Goal: Information Seeking & Learning: Find specific fact

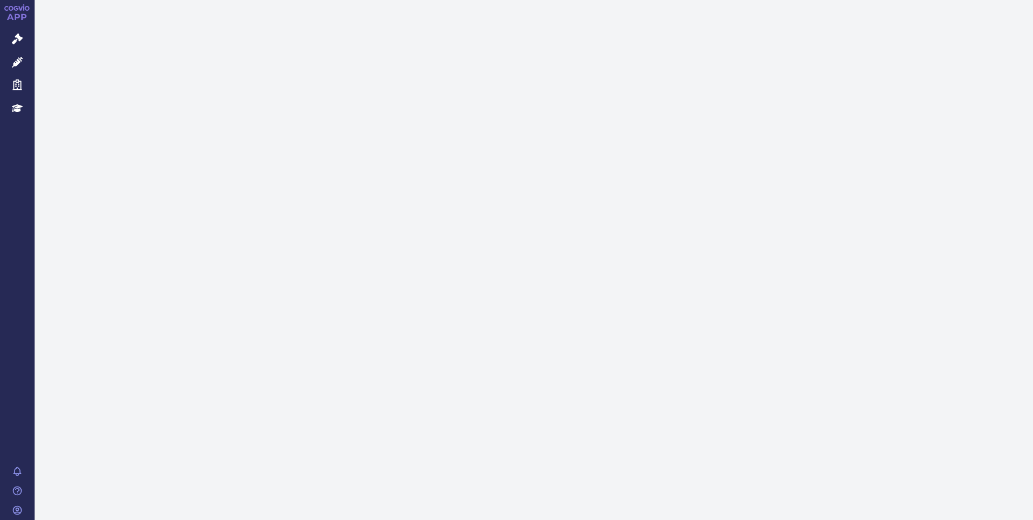
drag, startPoint x: 31, startPoint y: 37, endPoint x: 117, endPoint y: 46, distance: 87.0
click at [31, 37] on link "Správní řízení" at bounding box center [17, 39] width 35 height 23
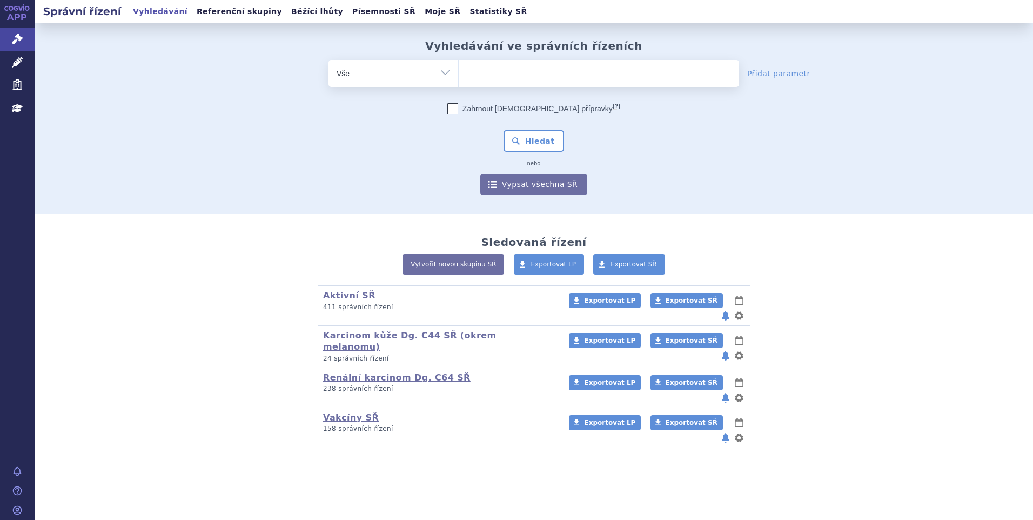
click at [491, 80] on ul at bounding box center [599, 71] width 280 height 23
click at [459, 80] on select at bounding box center [458, 72] width 1 height 27
paste input "OSPOLOT"
type input "OSPOLOT"
click at [459, 70] on select "OSPOLOT" at bounding box center [458, 72] width 1 height 27
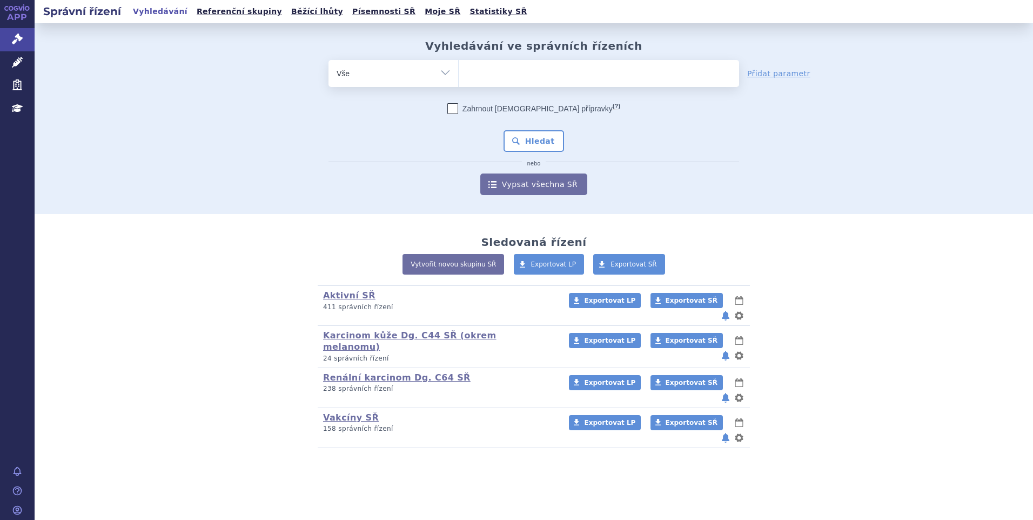
paste input "OSPOLOT"
type input "OSPOLOT"
select select "OSPOLOT"
click at [530, 132] on button "Hledat" at bounding box center [533, 141] width 61 height 22
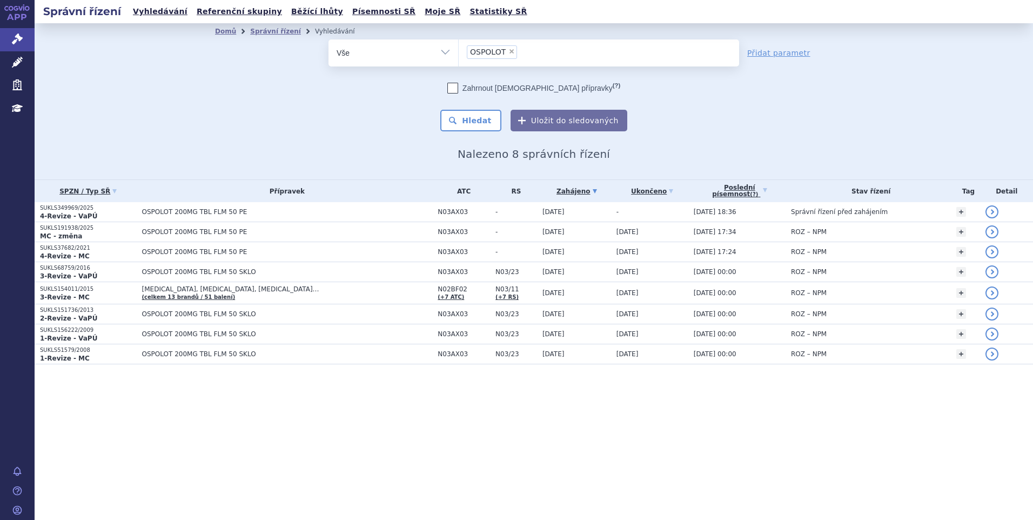
click at [508, 53] on span "×" at bounding box center [511, 51] width 6 height 6
click at [459, 53] on select "OSPOLOT" at bounding box center [458, 52] width 1 height 27
select select
type input "WINREVAIR"
select select "WINREVAIR"
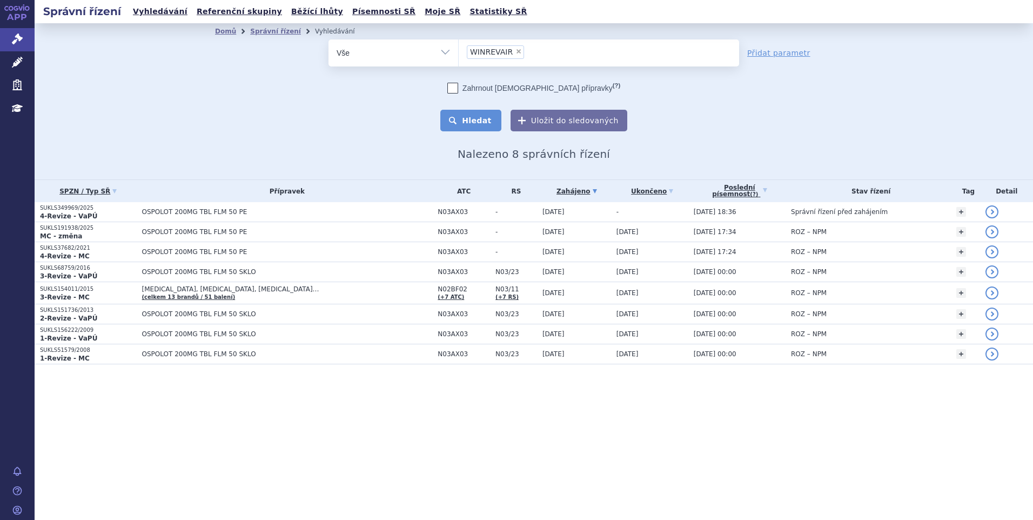
click at [479, 116] on button "Hledat" at bounding box center [470, 121] width 61 height 22
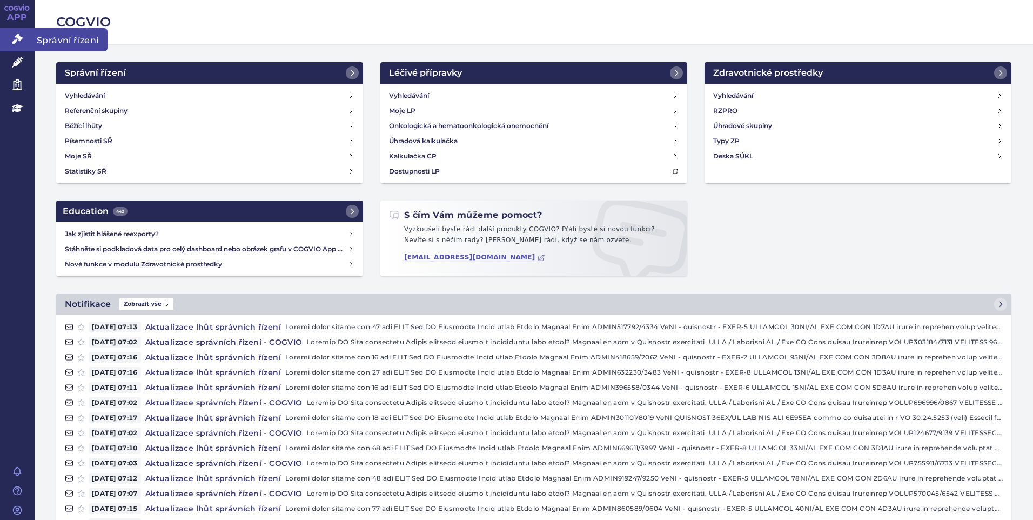
click at [17, 38] on icon at bounding box center [17, 38] width 11 height 11
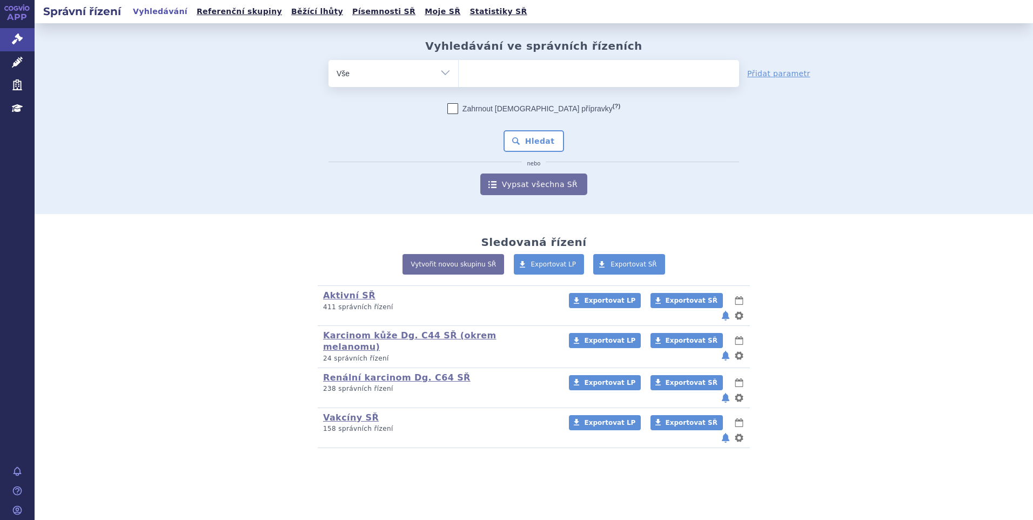
click at [466, 73] on ul at bounding box center [599, 71] width 280 height 23
click at [459, 73] on select at bounding box center [458, 72] width 1 height 27
click at [468, 72] on input "search" at bounding box center [470, 72] width 6 height 14
paste input "SUKLS173174/2023"
type input "SUKLS173174/2023"
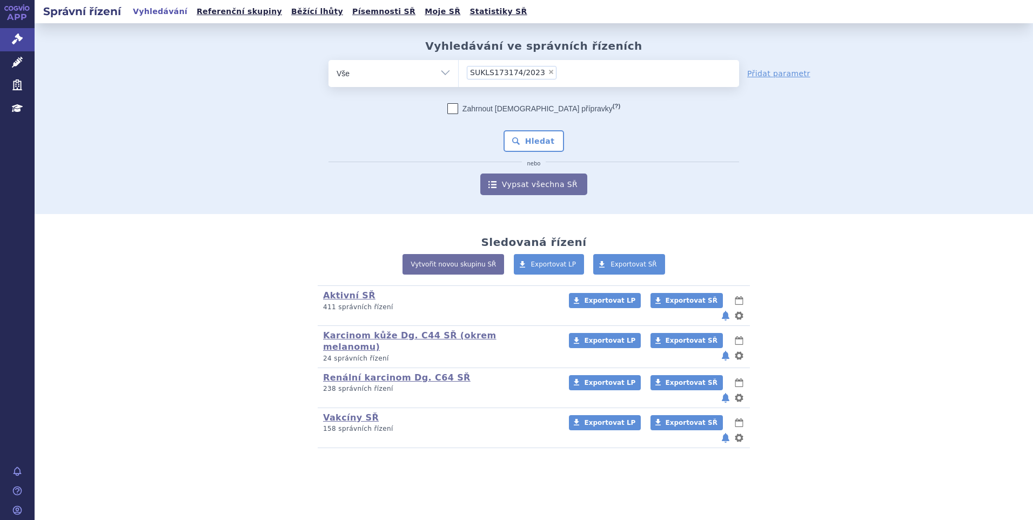
select select "SUKLS173174/2023"
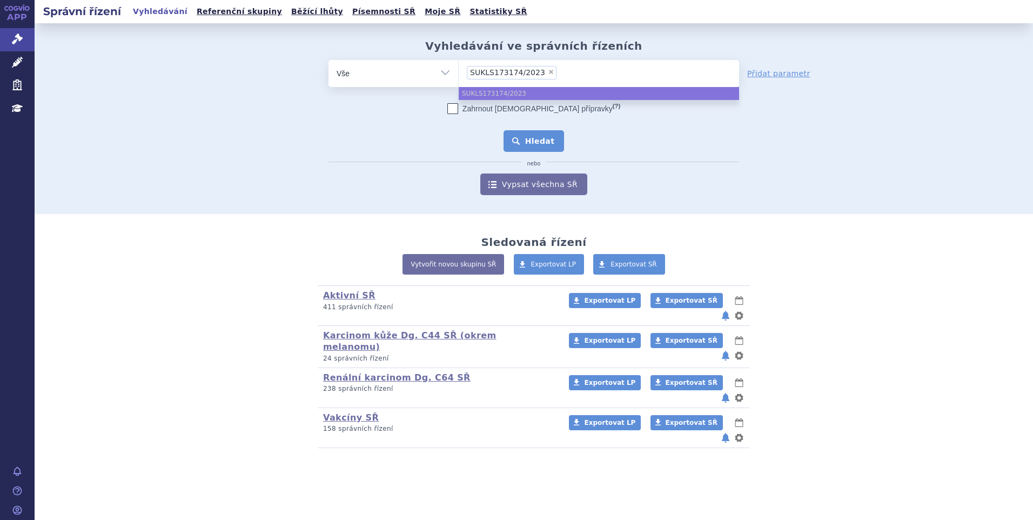
click at [529, 139] on button "Hledat" at bounding box center [533, 141] width 61 height 22
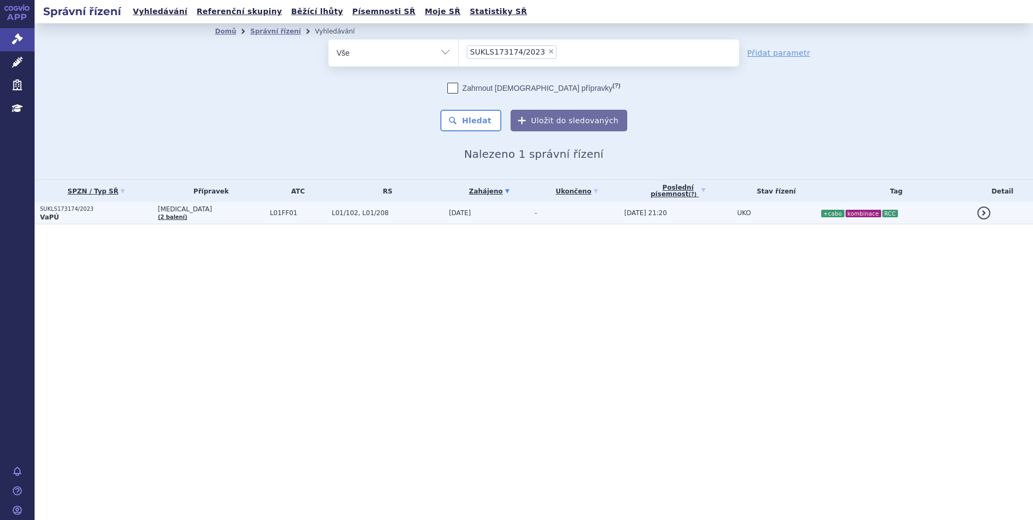
click at [533, 217] on td "-" at bounding box center [574, 213] width 90 height 22
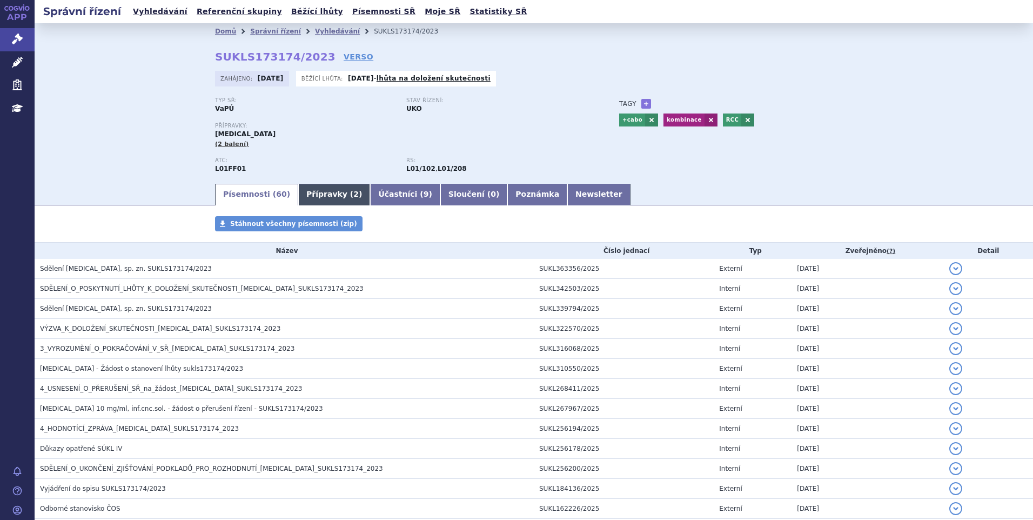
click at [320, 197] on link "Přípravky ( 2 )" at bounding box center [334, 195] width 72 height 22
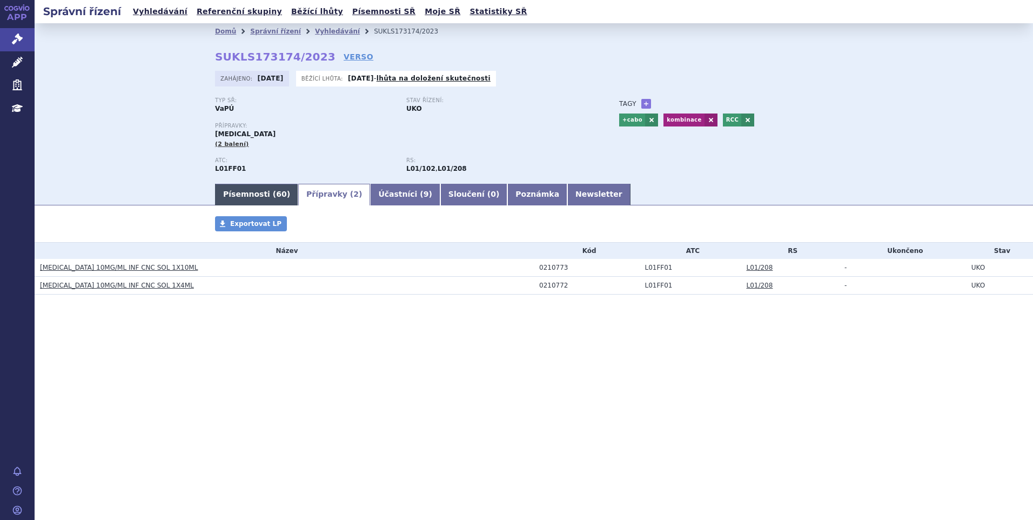
click at [241, 193] on link "Písemnosti ( 60 )" at bounding box center [256, 195] width 83 height 22
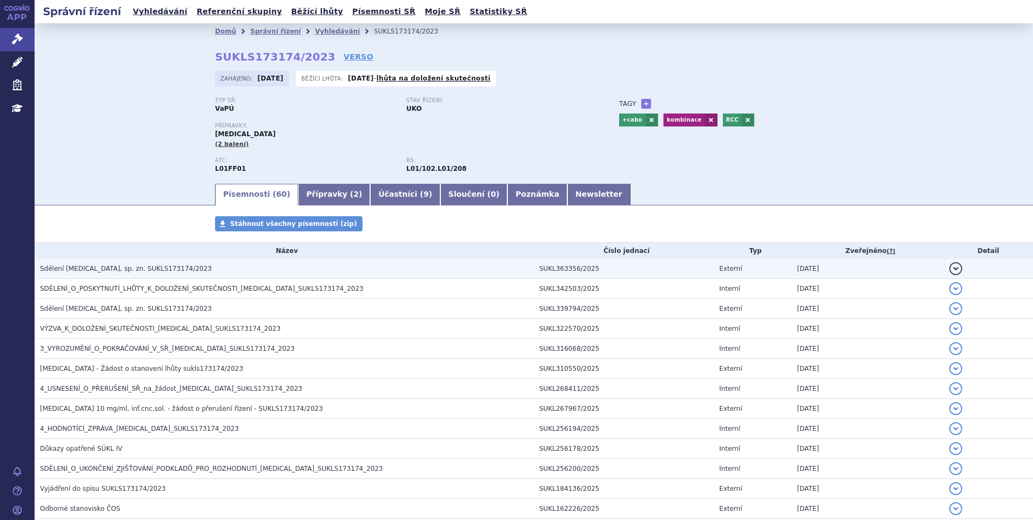
click at [151, 272] on span "Sdělení OPDIVO, sp. zn. SUKLS173174/2023" at bounding box center [126, 269] width 172 height 8
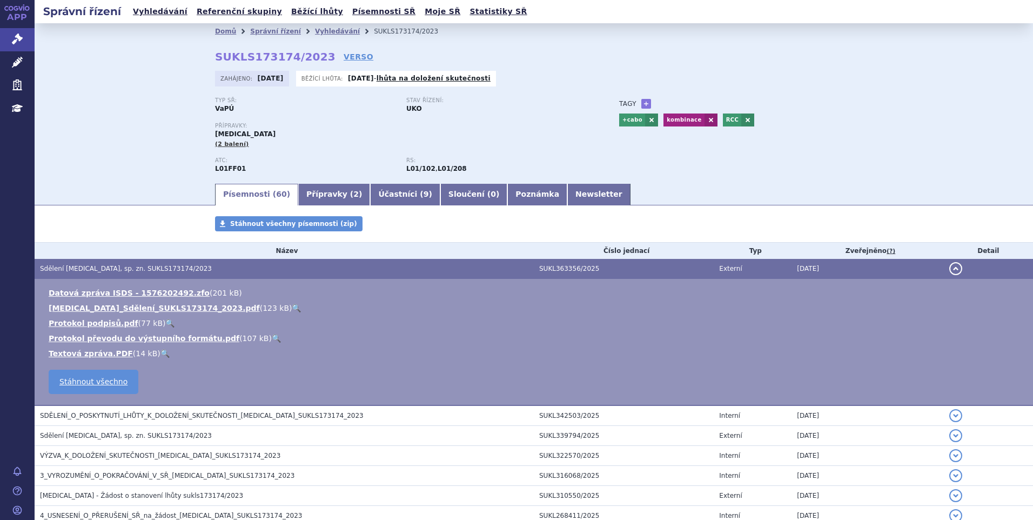
click at [292, 309] on link "🔍" at bounding box center [296, 308] width 9 height 9
click at [105, 436] on span "Sdělení OPDIVO, sp. zn. SUKLS173174/2023" at bounding box center [126, 436] width 172 height 8
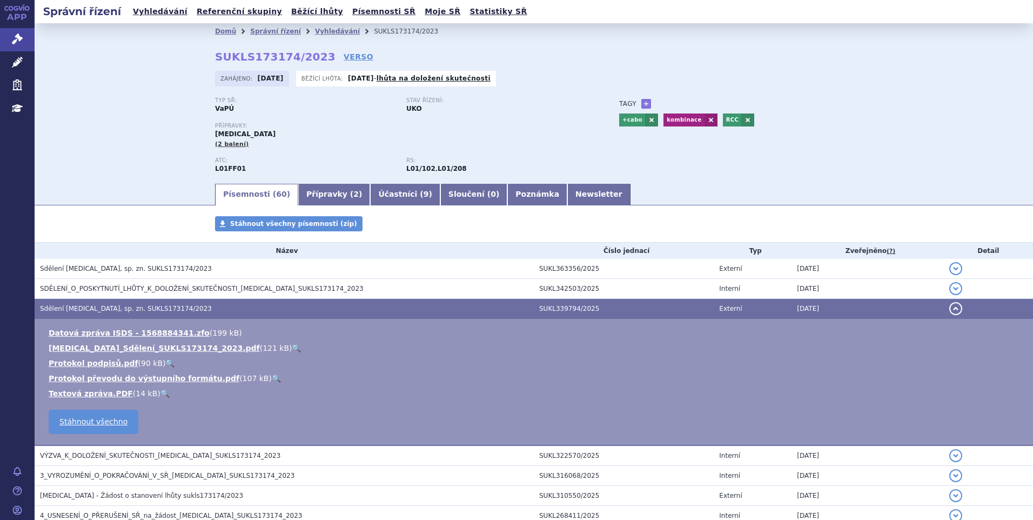
click at [292, 347] on link "🔍" at bounding box center [296, 348] width 9 height 9
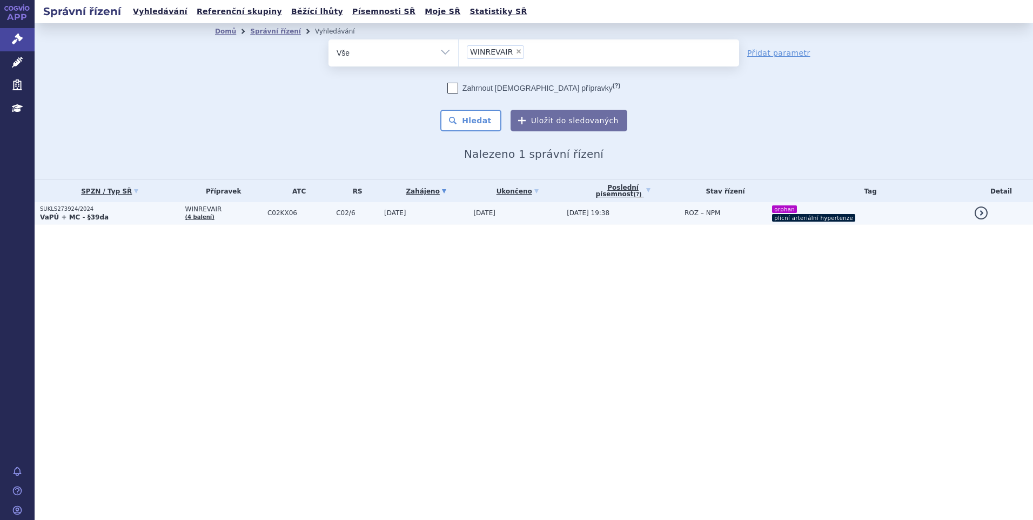
click at [145, 216] on p "VaPÚ + MC - §39da" at bounding box center [110, 217] width 140 height 9
click at [124, 213] on p "VaPÚ + MC - §39da" at bounding box center [110, 217] width 140 height 9
click at [123, 238] on section "Domů Správní řízení Vyhledávání Vyhledávání ve správních řízeních odstranit Vše" at bounding box center [534, 145] width 998 height 244
click at [122, 211] on p "SUKLS273924/2024" at bounding box center [110, 209] width 140 height 8
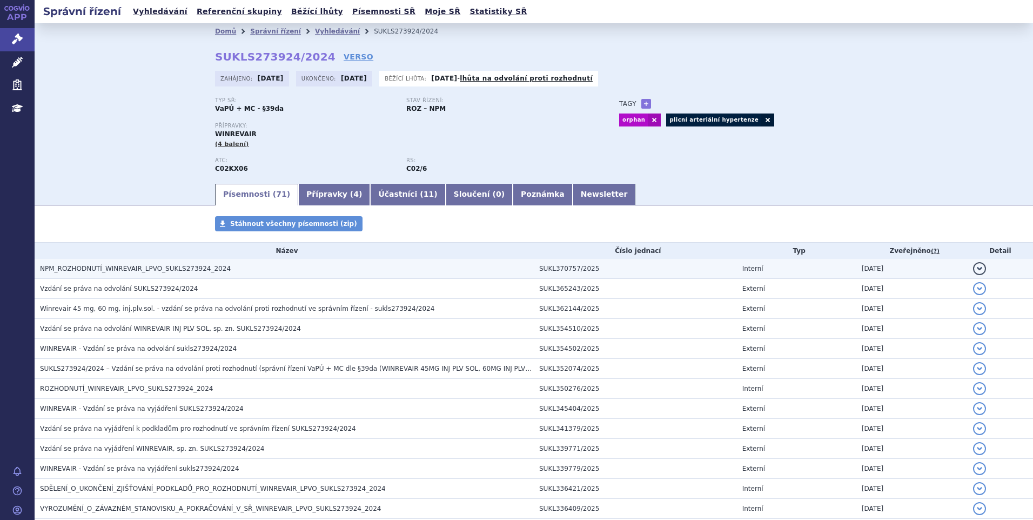
click at [234, 265] on h3 "NPM_ROZHODNUTÍ_WINREVAIR_LPVO_SUKLS273924_2024" at bounding box center [287, 268] width 494 height 11
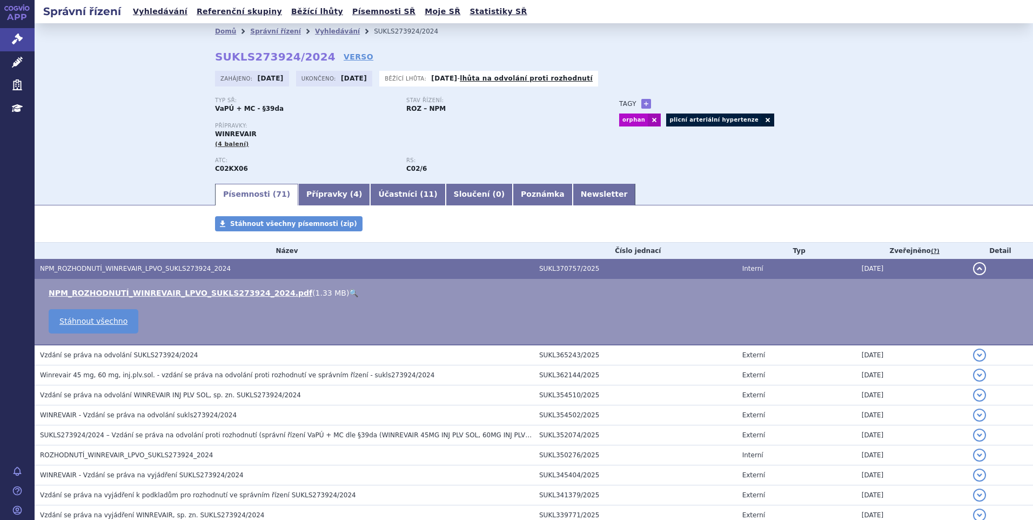
click at [349, 289] on link "🔍" at bounding box center [353, 292] width 9 height 9
click at [272, 32] on link "Správní řízení" at bounding box center [275, 32] width 51 height 8
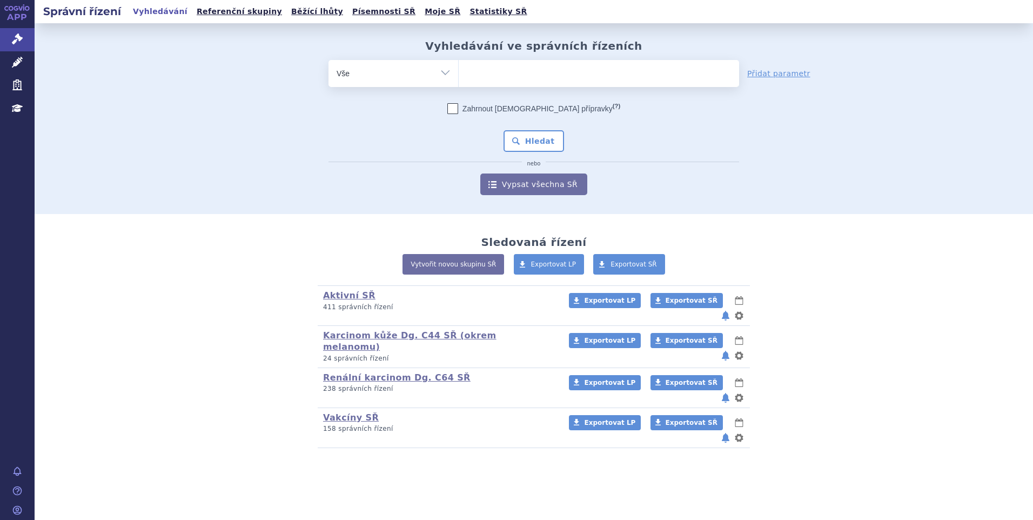
click at [476, 67] on ul at bounding box center [599, 71] width 280 height 23
click at [459, 67] on select at bounding box center [458, 72] width 1 height 27
paste input "na straně MZ"
type input "na straně MZ"
click at [529, 145] on button "Hledat" at bounding box center [533, 141] width 61 height 22
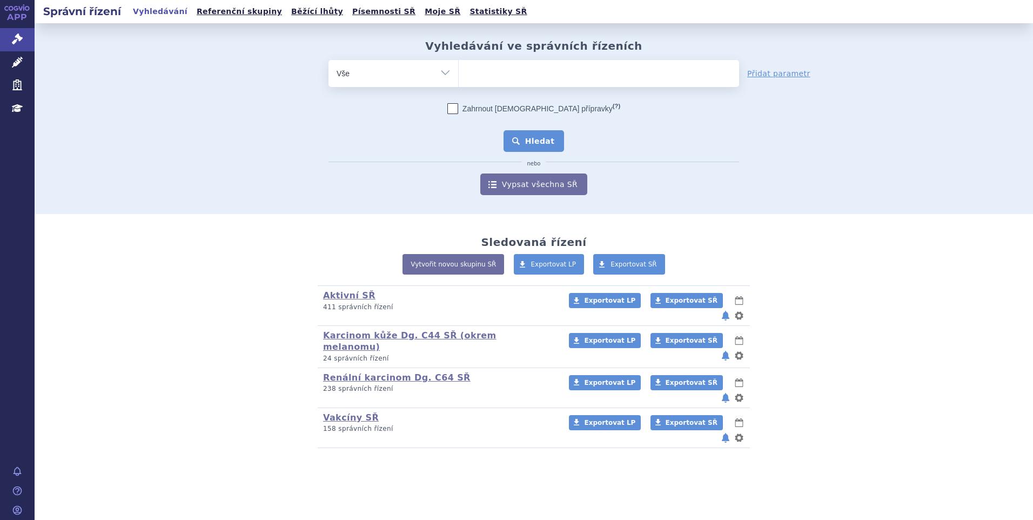
select select "na straně MZ"
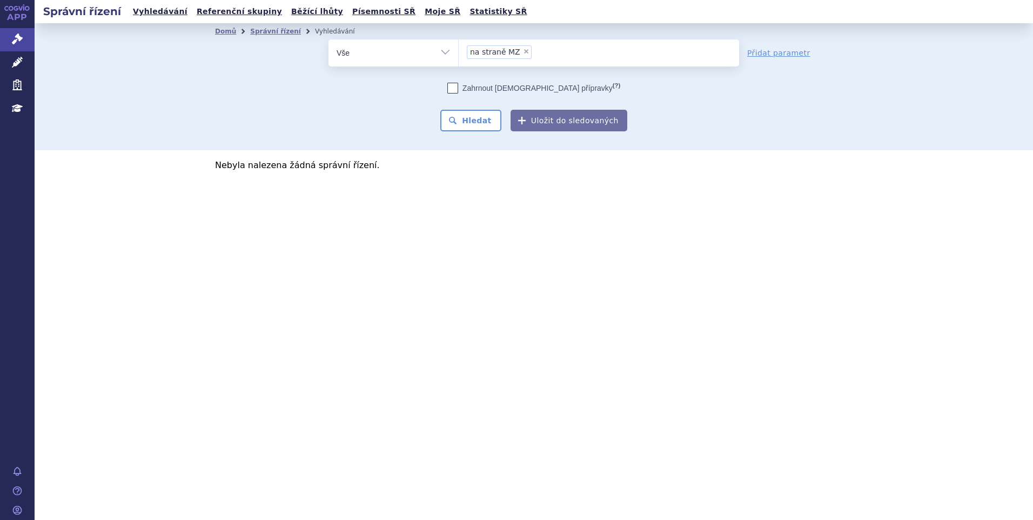
click at [523, 52] on span "×" at bounding box center [526, 51] width 6 height 6
click at [459, 52] on select "na straně MZ" at bounding box center [458, 52] width 1 height 27
click at [520, 51] on ul "× na straně MZ" at bounding box center [599, 51] width 280 height 24
click at [459, 51] on select "na straně MZ" at bounding box center [458, 52] width 1 height 27
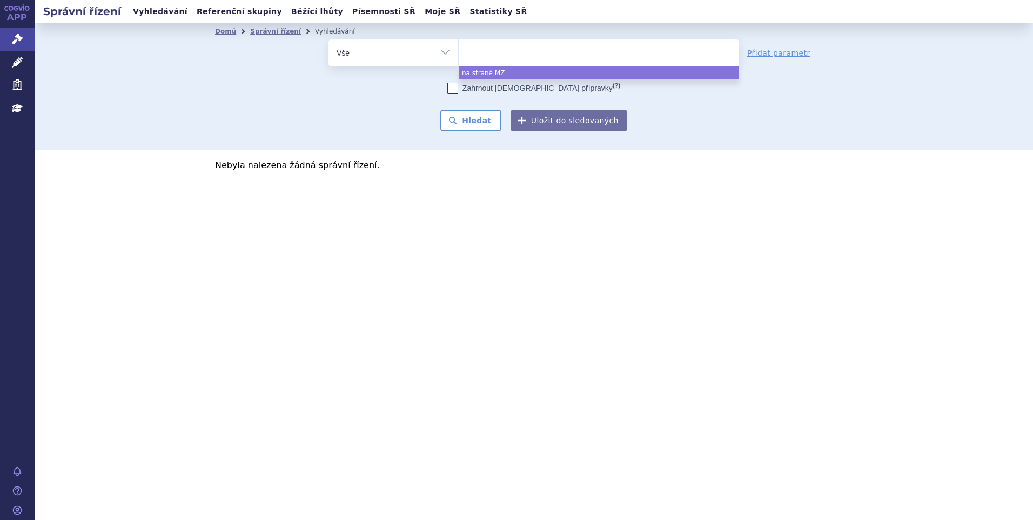
click at [520, 51] on ul at bounding box center [599, 50] width 280 height 23
click at [459, 51] on select "na straně MZ" at bounding box center [458, 52] width 1 height 27
select select "na straně MZ"
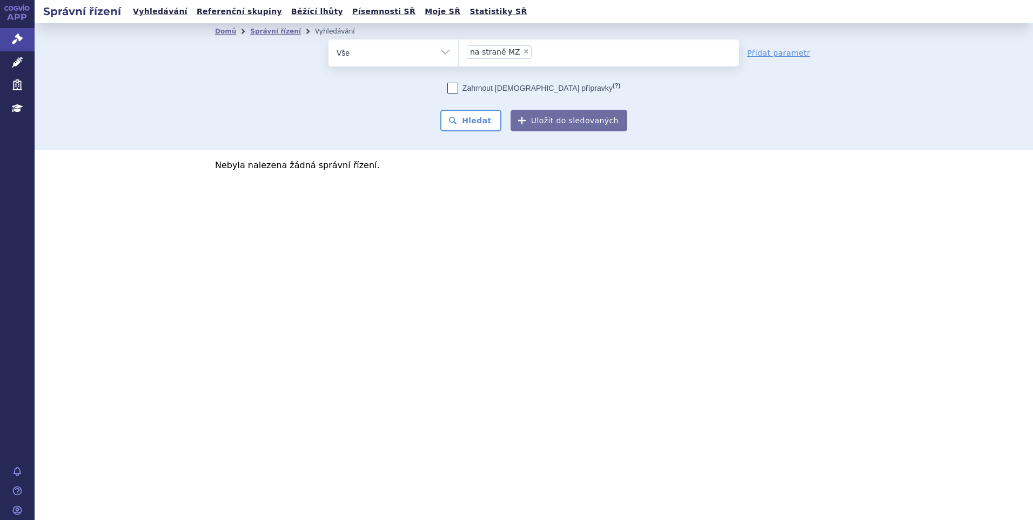
click at [523, 50] on span "×" at bounding box center [526, 51] width 6 height 6
click at [459, 50] on select "na straně MZ" at bounding box center [458, 52] width 1 height 27
select select
type input "pa"
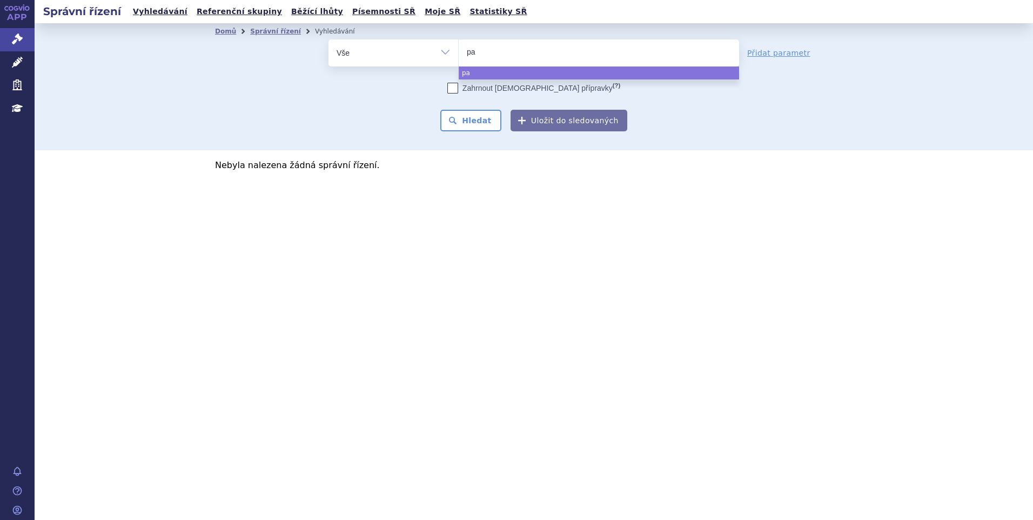
type input "pad"
type input "padce"
type input "padcev"
select select "padcev"
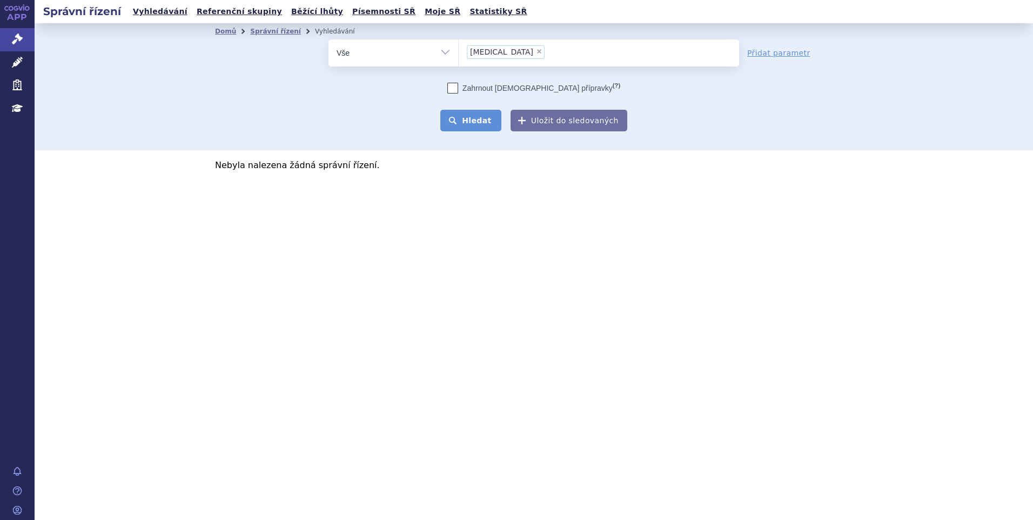
click at [465, 129] on button "Hledat" at bounding box center [470, 121] width 61 height 22
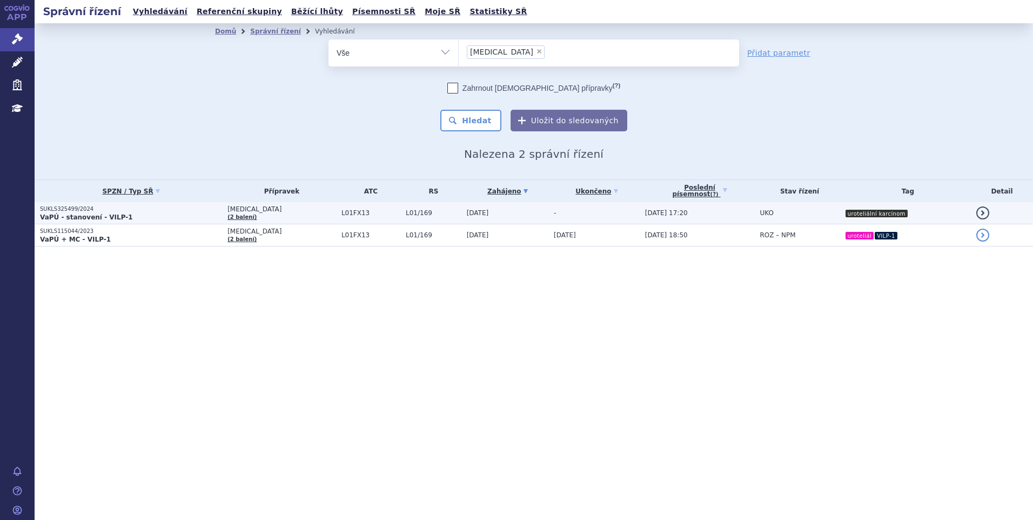
click at [406, 214] on span "L01/169" at bounding box center [434, 213] width 56 height 8
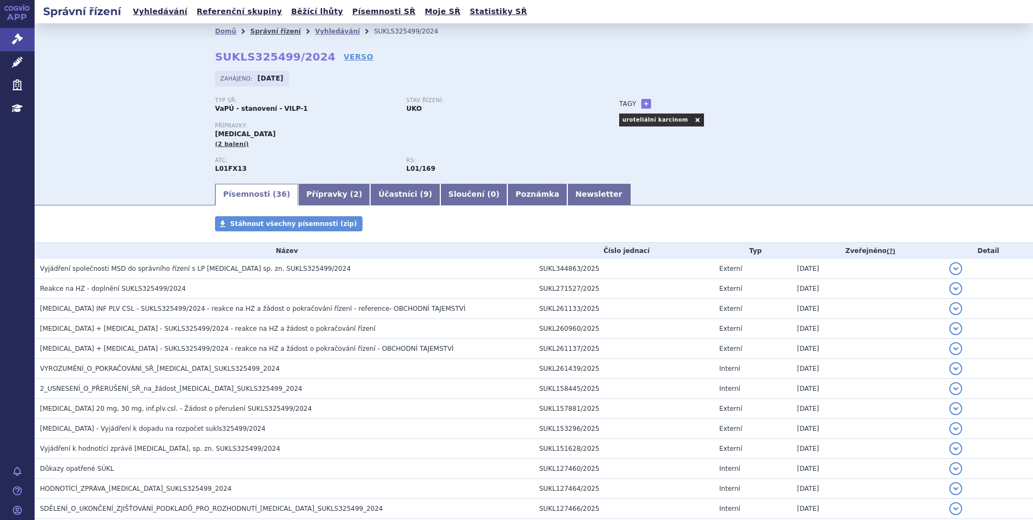
click at [261, 28] on link "Správní řízení" at bounding box center [275, 32] width 51 height 8
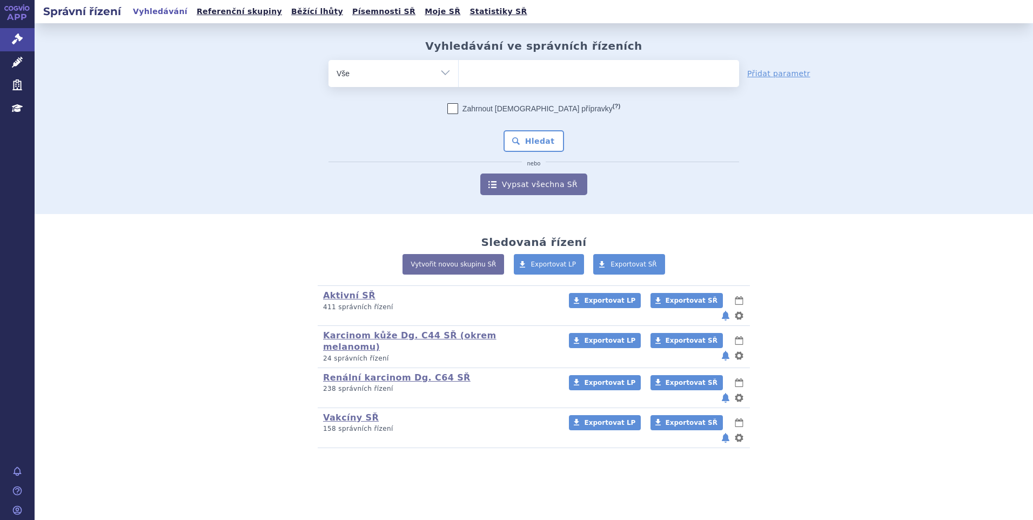
click at [487, 73] on ul at bounding box center [599, 71] width 280 height 23
click at [459, 73] on select at bounding box center [458, 72] width 1 height 27
paste input "SUKLS328262/2024"
type input "SUKLS328262/2024"
select select "SUKLS328262/2024"
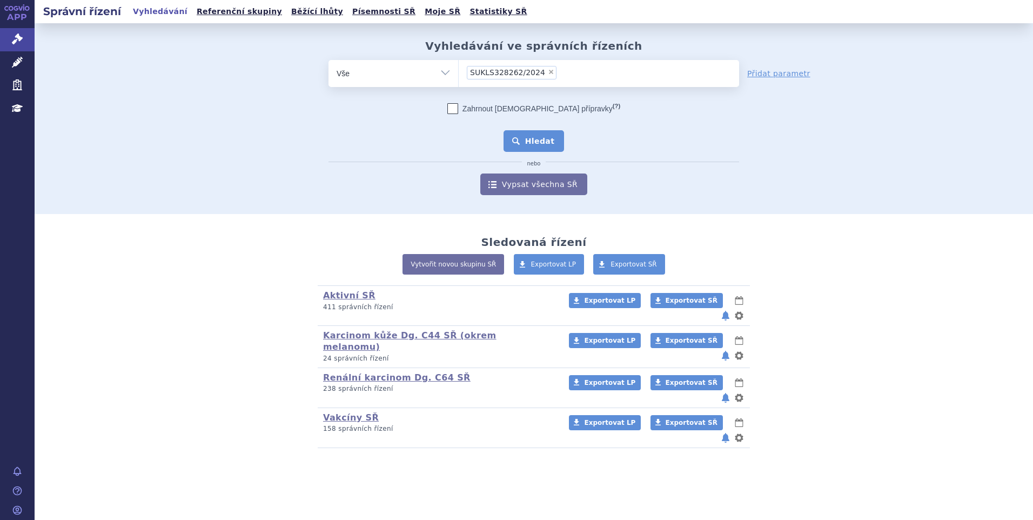
click at [535, 137] on button "Hledat" at bounding box center [533, 141] width 61 height 22
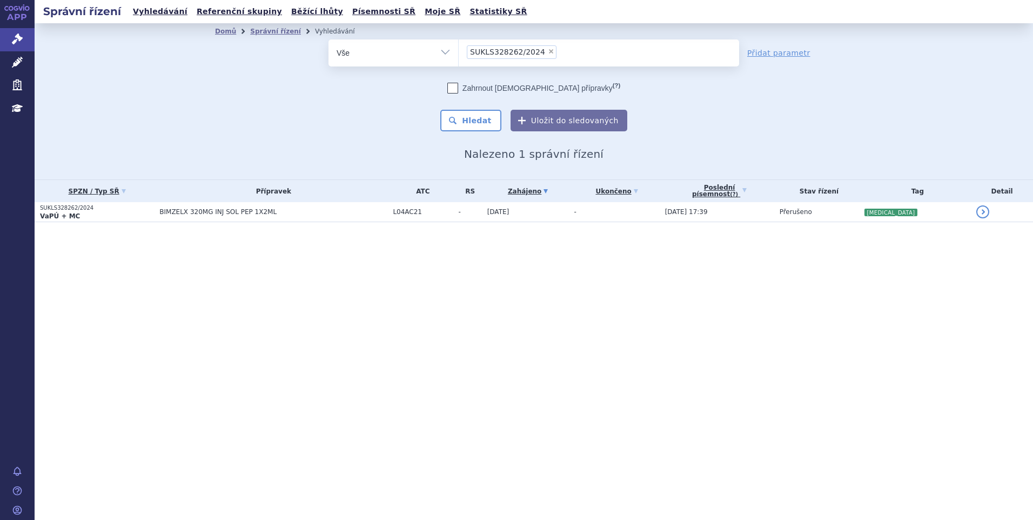
click at [347, 219] on td "BIMZELX 320MG INJ SOL PEP 1X2ML" at bounding box center [270, 212] width 233 height 20
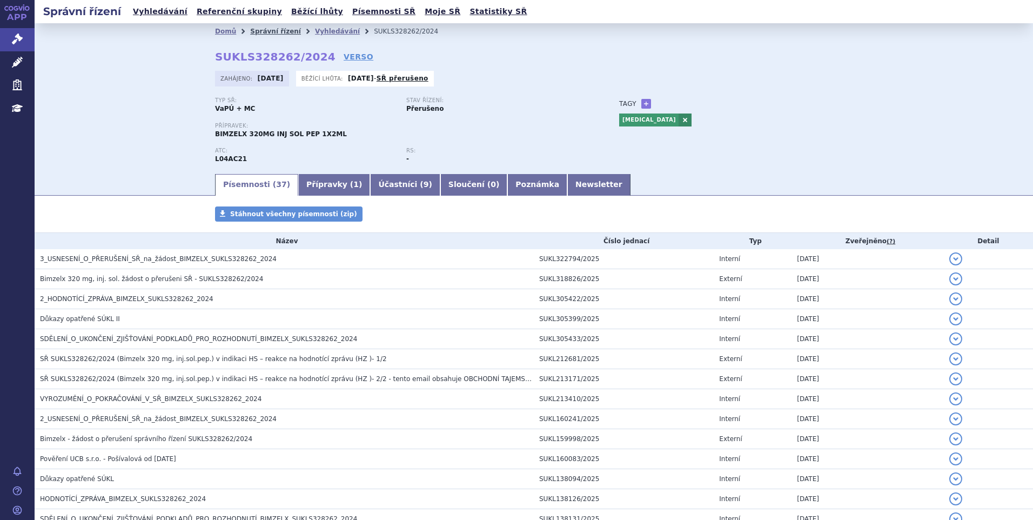
click at [268, 32] on link "Správní řízení" at bounding box center [275, 32] width 51 height 8
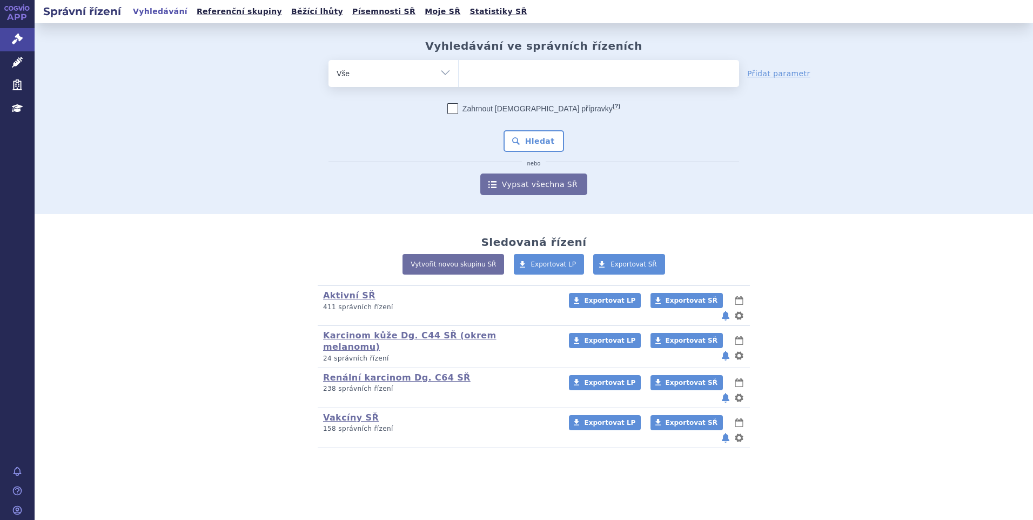
click at [494, 72] on ul at bounding box center [599, 71] width 280 height 23
click at [459, 72] on select at bounding box center [458, 72] width 1 height 27
paste input "SUKLS331622/2025"
type input "SUKLS331622/2025"
click at [527, 146] on button "Hledat" at bounding box center [533, 141] width 61 height 22
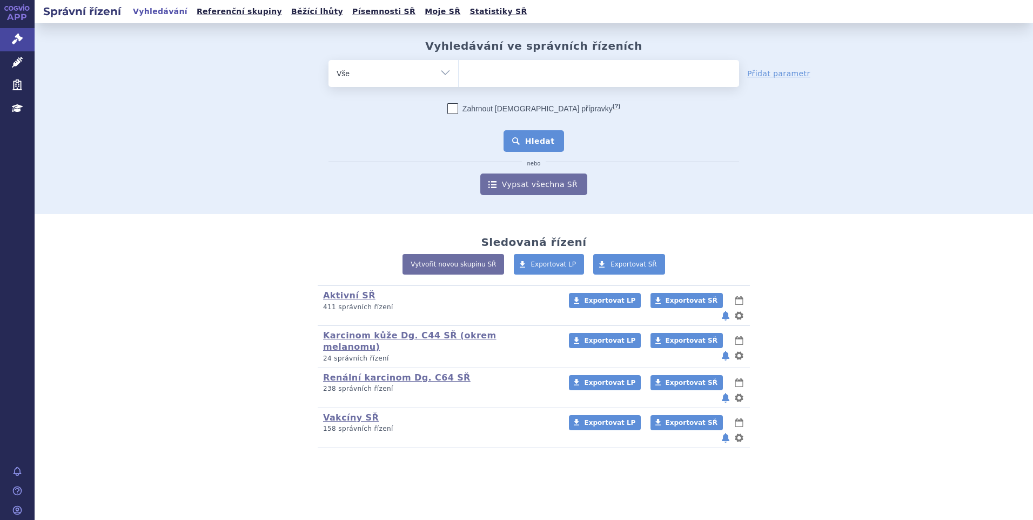
select select "SUKLS331622/2025"
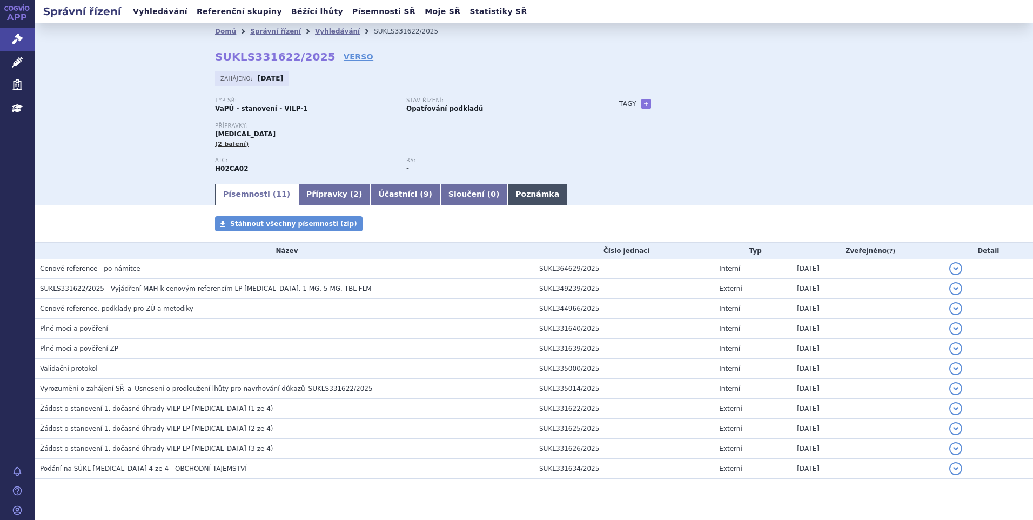
click at [507, 192] on link "Poznámka" at bounding box center [537, 195] width 60 height 22
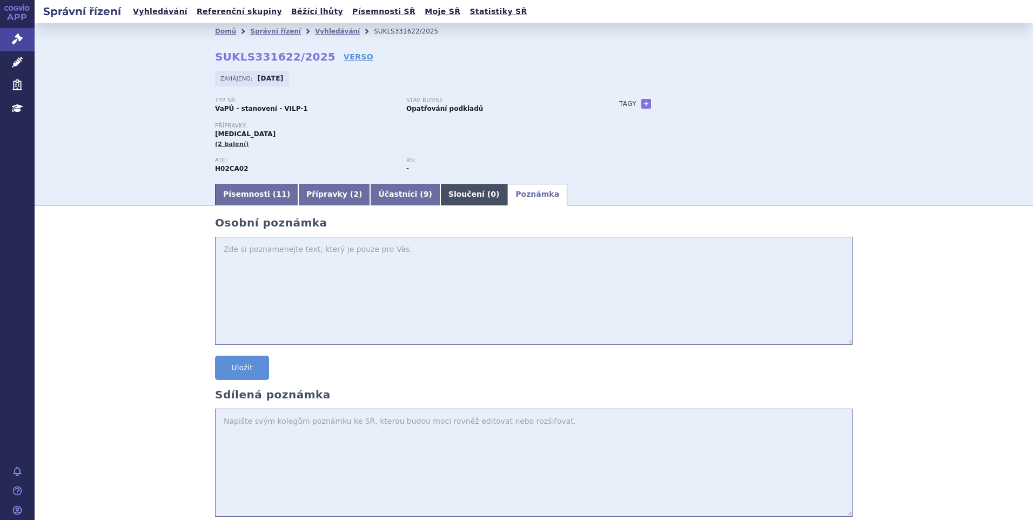
click at [440, 197] on link "Sloučení ( 0 )" at bounding box center [473, 195] width 67 height 22
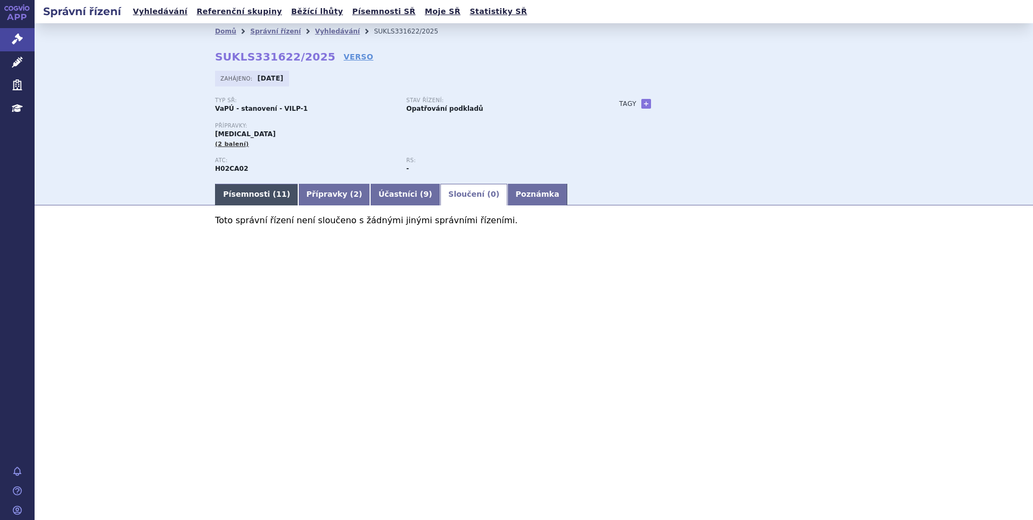
click at [264, 191] on link "Písemnosti ( 11 )" at bounding box center [256, 195] width 83 height 22
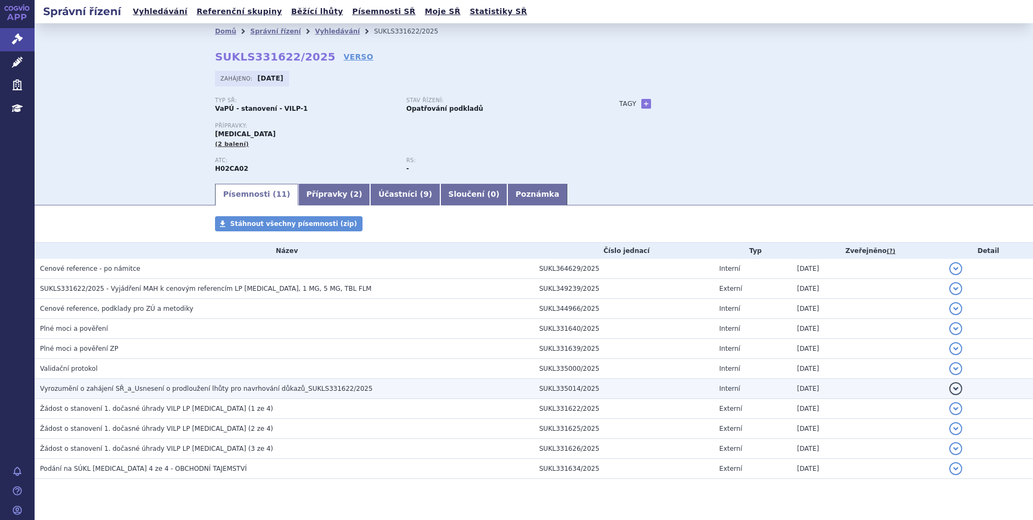
click at [175, 398] on td "Vyrozumění o zahájení SŘ_a_Usnesení o prodloužení lhůty pro navrhování důkazů_S…" at bounding box center [284, 389] width 499 height 20
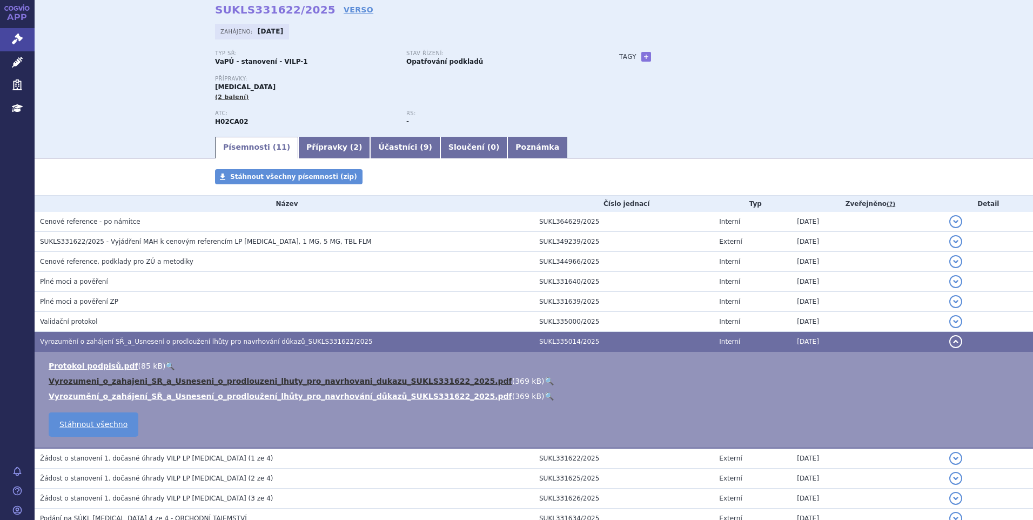
scroll to position [108, 0]
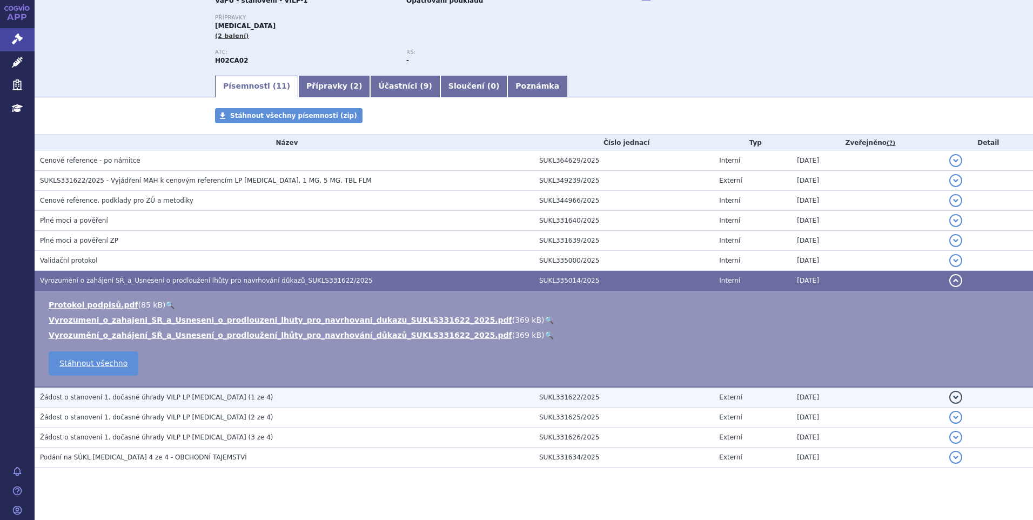
click at [179, 398] on span "Žádost o stanovení 1. dočasné úhrady VILP LP Isturisa (1 ze 4)" at bounding box center [156, 397] width 233 height 8
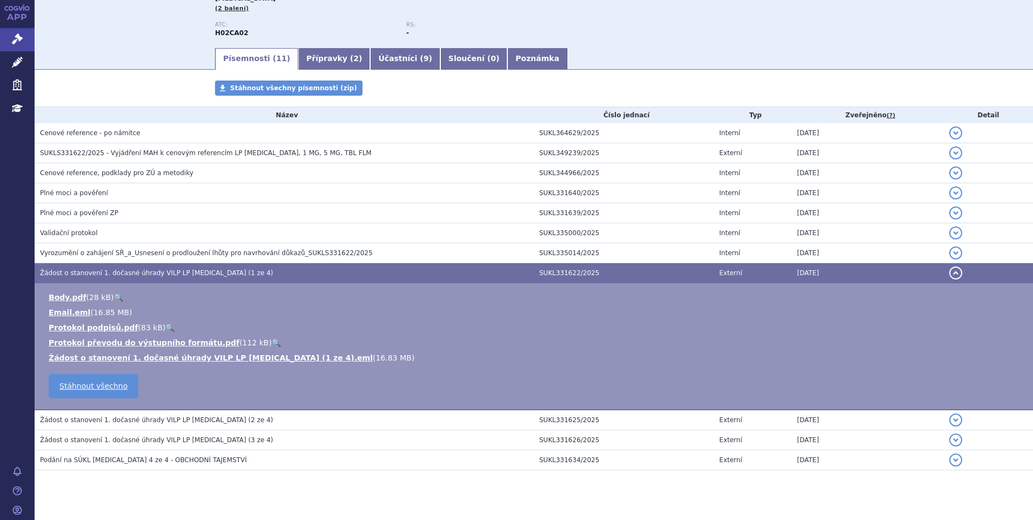
scroll to position [151, 0]
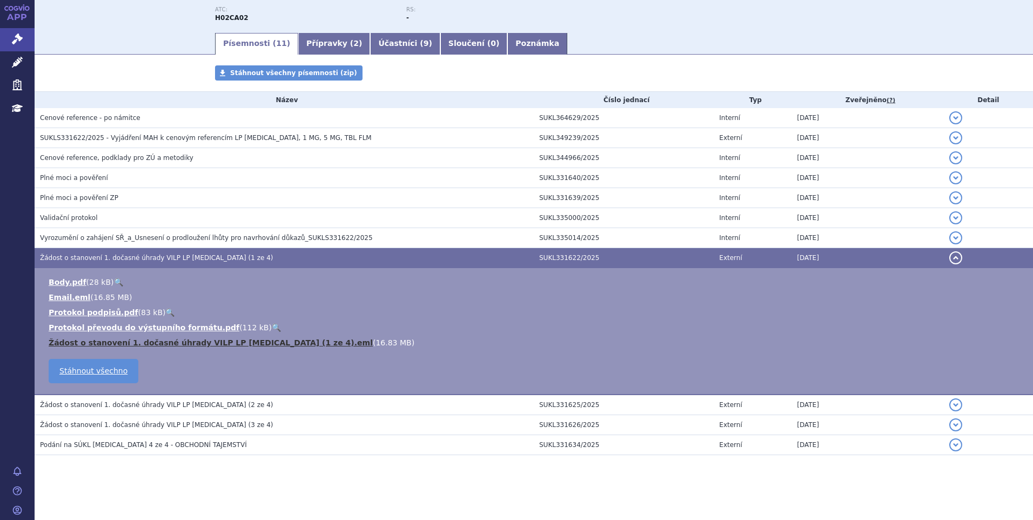
click at [197, 339] on link "Žádost o stanovení 1. dočasné úhrady VILP LP Isturisa (1 ze 4).eml" at bounding box center [211, 342] width 324 height 9
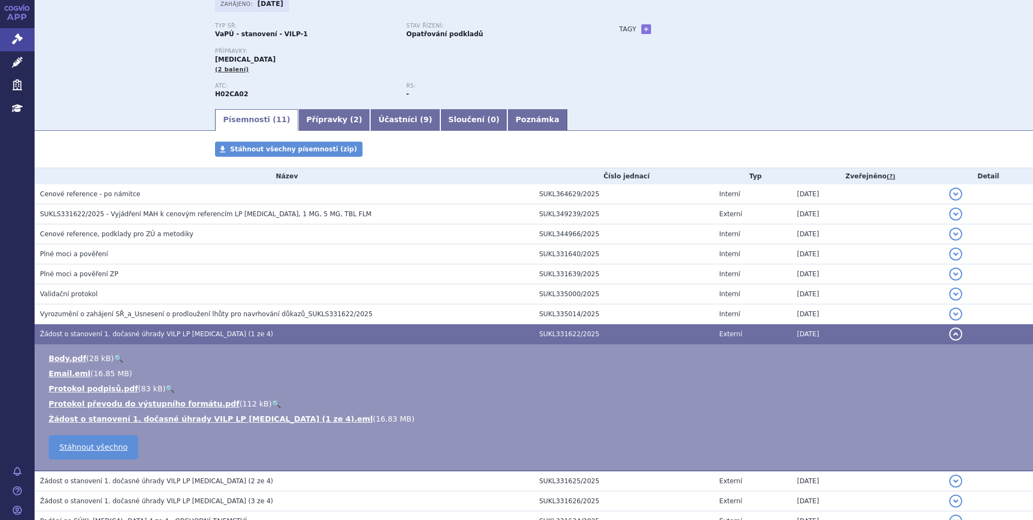
scroll to position [0, 0]
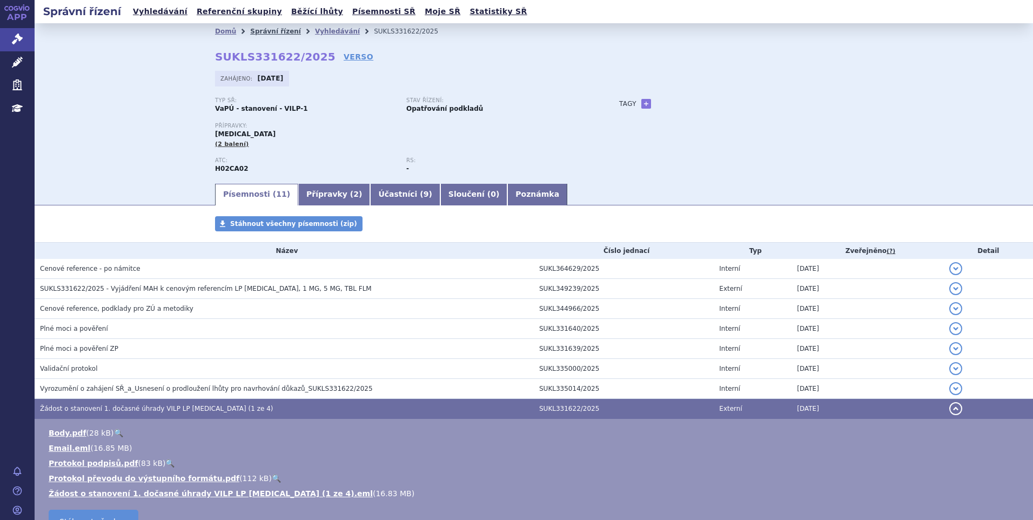
click at [264, 30] on link "Správní řízení" at bounding box center [275, 32] width 51 height 8
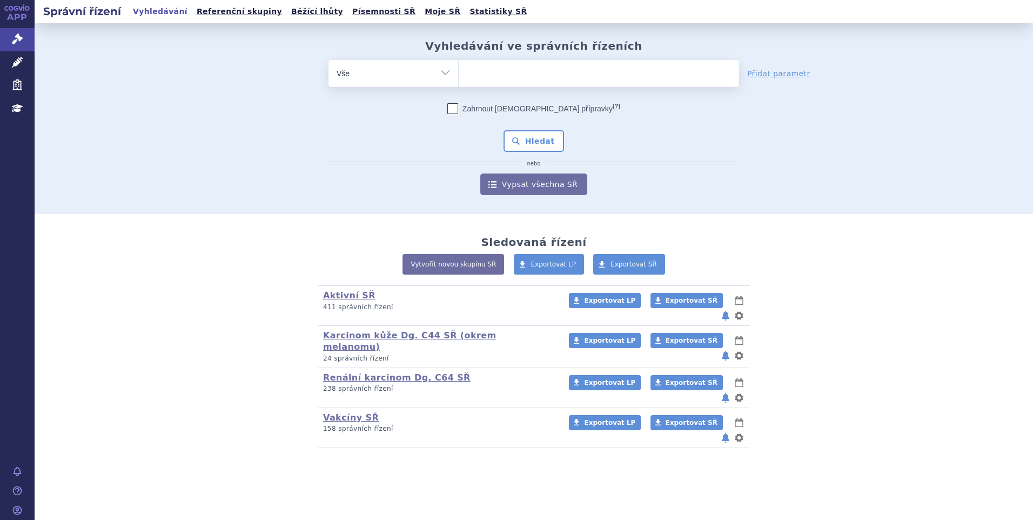
click at [496, 64] on ul at bounding box center [599, 71] width 280 height 23
click at [459, 64] on select at bounding box center [458, 72] width 1 height 27
paste input "SUKLS320209/2025"
type input "SUKLS320209/2025"
click at [459, 77] on select "SUKLS320209/2025" at bounding box center [458, 72] width 1 height 27
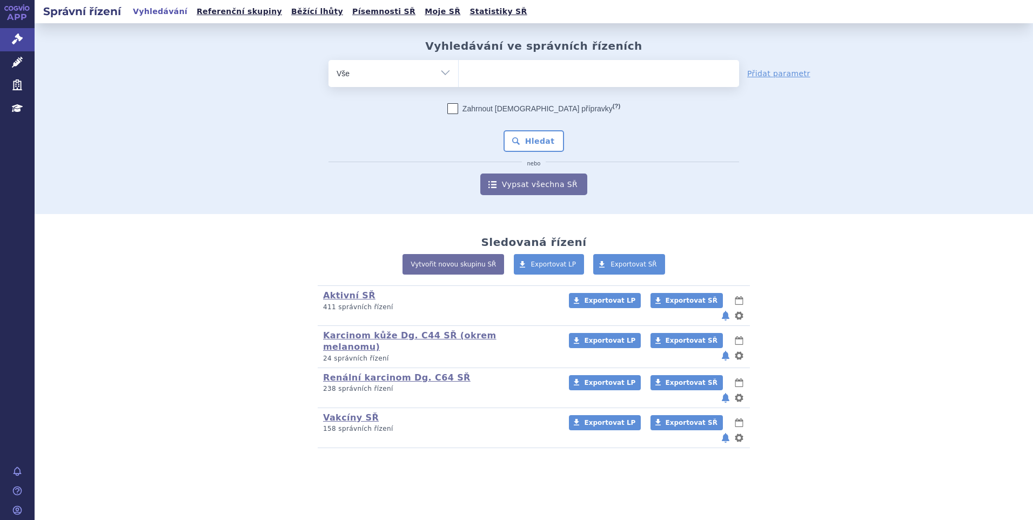
paste input "SUKLS320209/2025"
type input "SUKLS320209/2025"
select select "SUKLS320209/2025"
click at [519, 137] on button "Hledat" at bounding box center [533, 141] width 61 height 22
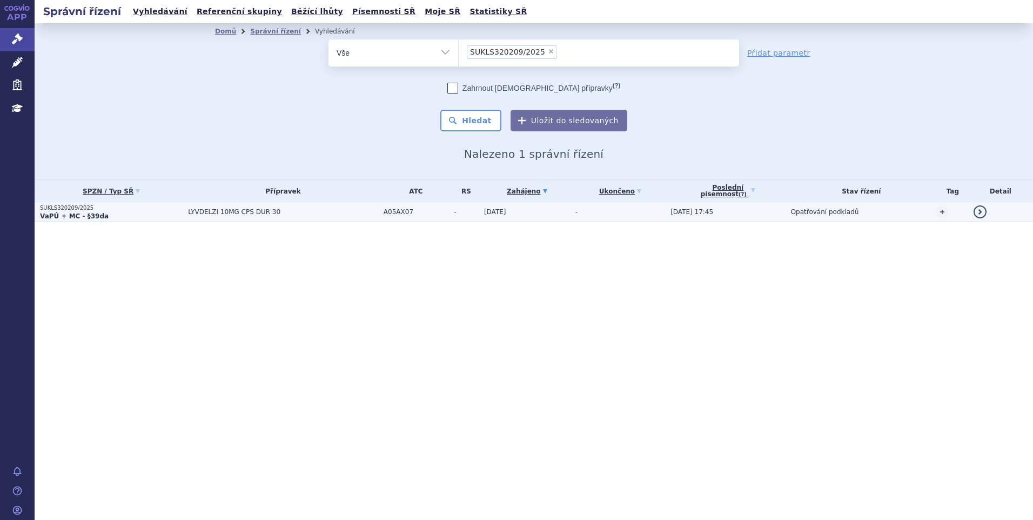
click at [339, 213] on span "LYVDELZI 10MG CPS DUR 30" at bounding box center [283, 212] width 190 height 8
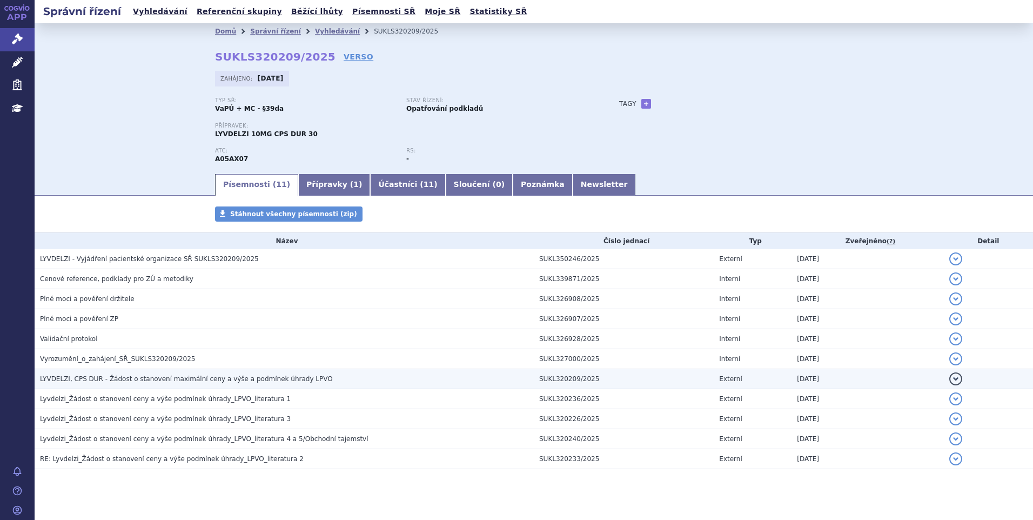
click at [155, 373] on h3 "LYVDELZI, CPS DUR - Žádost o stanovení maximální ceny a výše a podmínek úhrady …" at bounding box center [287, 378] width 494 height 11
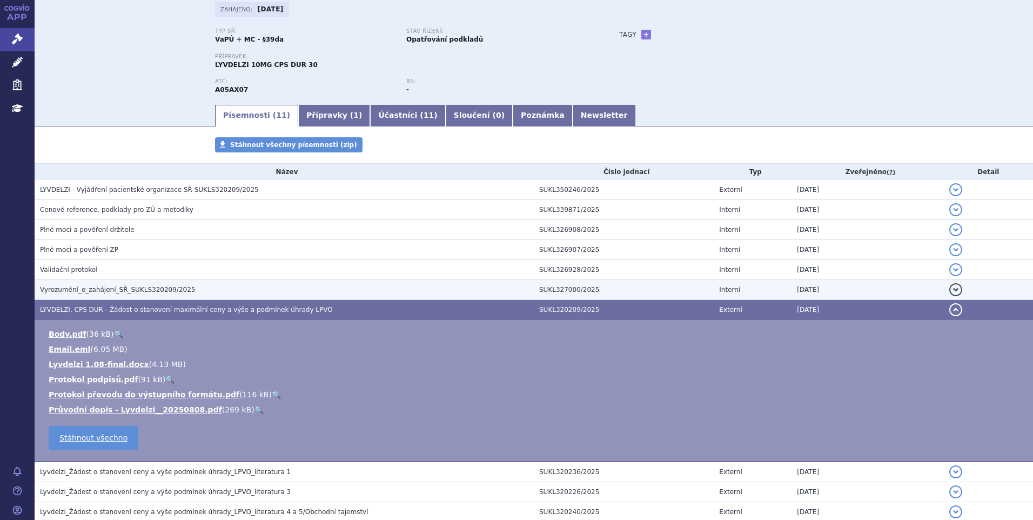
scroll to position [156, 0]
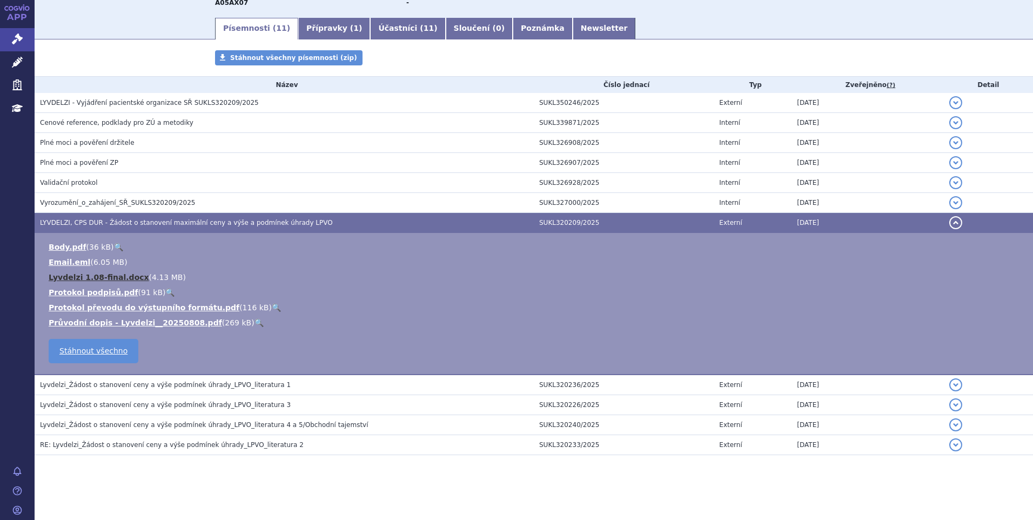
click at [110, 275] on link "Lyvdelzi 1.08-final.docx" at bounding box center [99, 277] width 100 height 9
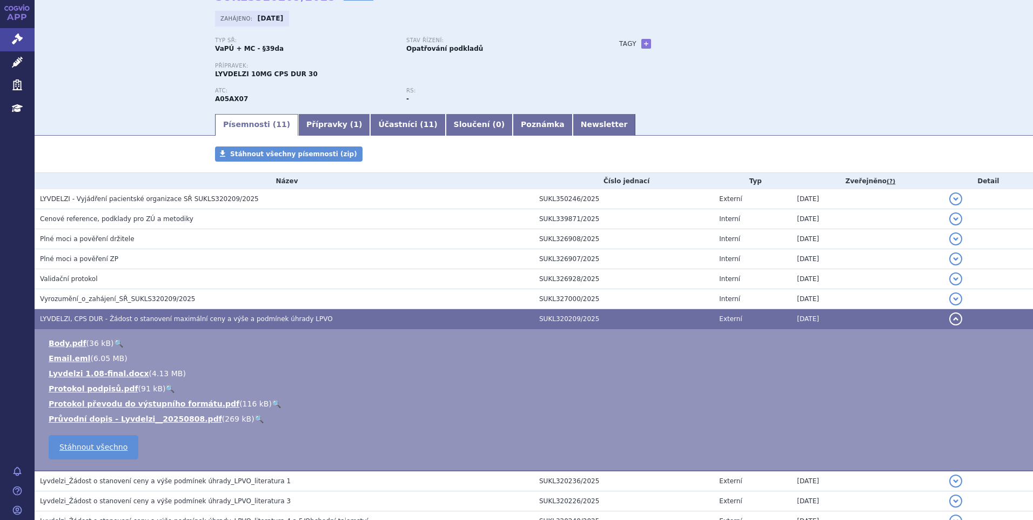
scroll to position [0, 0]
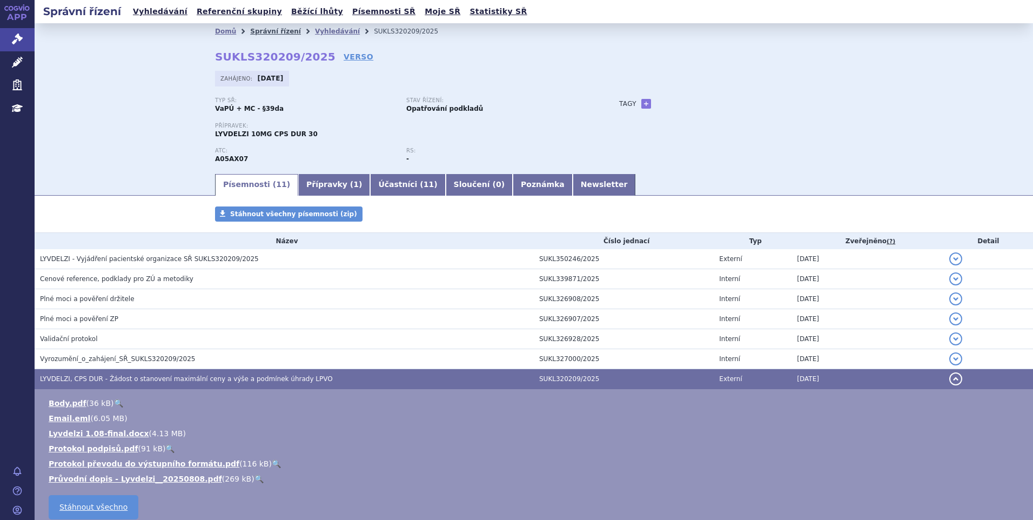
click at [265, 29] on link "Správní řízení" at bounding box center [275, 32] width 51 height 8
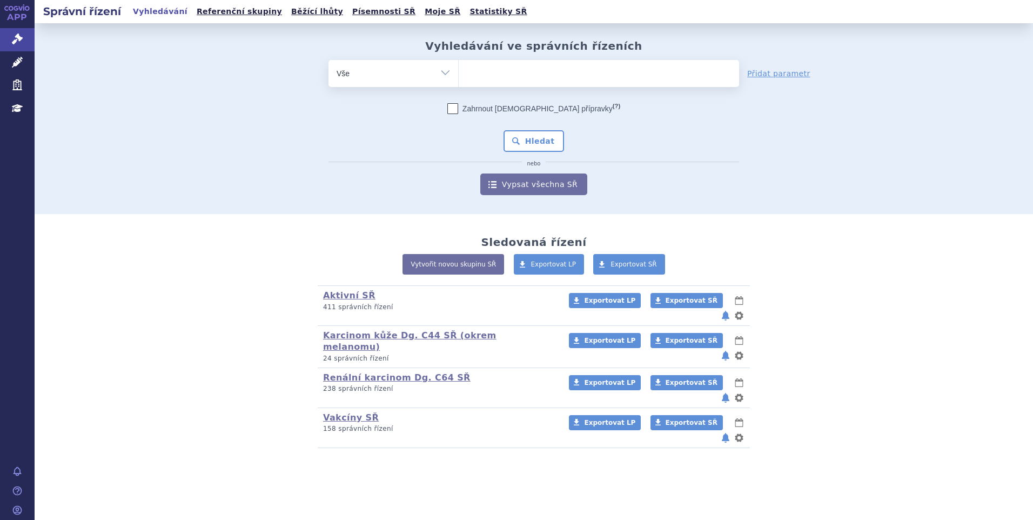
click at [494, 75] on ul at bounding box center [599, 71] width 280 height 23
click at [459, 75] on select at bounding box center [458, 72] width 1 height 27
paste input "SUKLS114552/2025"
type input "SUKLS114552/2025"
click at [531, 152] on button "Hledat" at bounding box center [533, 141] width 61 height 22
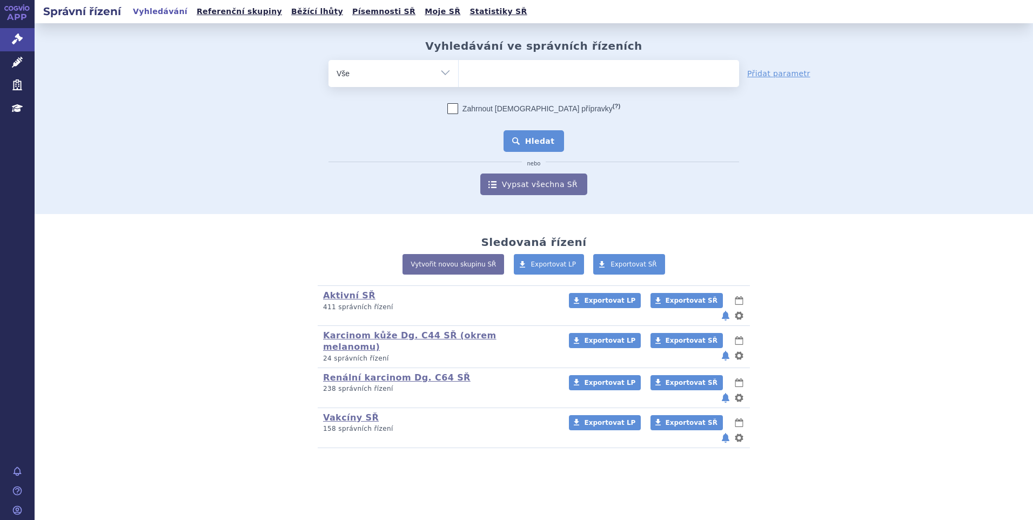
click at [525, 140] on button "Hledat" at bounding box center [533, 141] width 61 height 22
select select "SUKLS114552/2025"
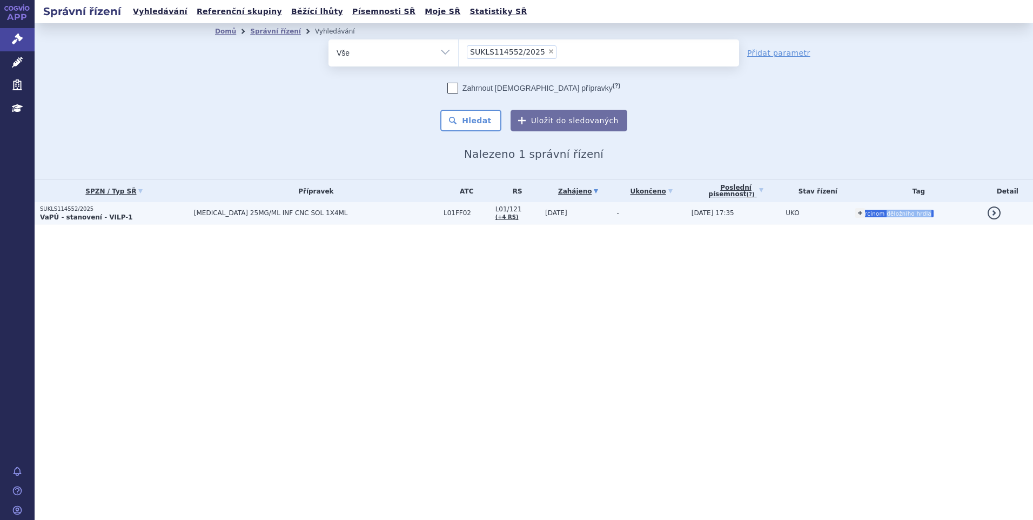
drag, startPoint x: 920, startPoint y: 214, endPoint x: 874, endPoint y: 218, distance: 46.0
click at [874, 218] on div "+ Přidat karcinom děložního hrdla karcinom děložního hrdla" at bounding box center [918, 212] width 126 height 19
drag, startPoint x: 874, startPoint y: 218, endPoint x: 866, endPoint y: 214, distance: 8.7
click at [866, 214] on icon "karcinom děložního hrdla" at bounding box center [895, 214] width 78 height 8
drag, startPoint x: 909, startPoint y: 214, endPoint x: 849, endPoint y: 215, distance: 60.0
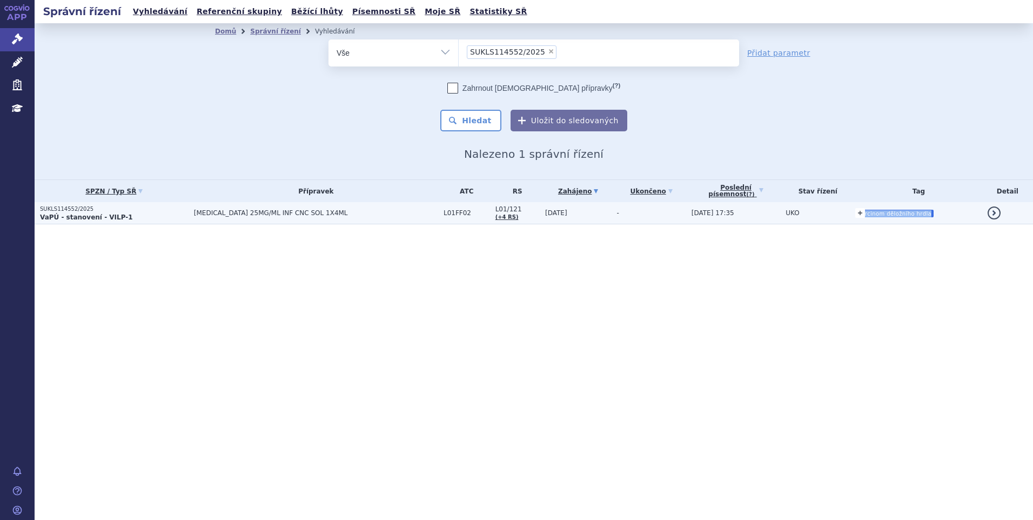
click at [855, 215] on div "+ Přidat karcinom děložního hrdla karcinom děložního hrdla" at bounding box center [918, 212] width 126 height 19
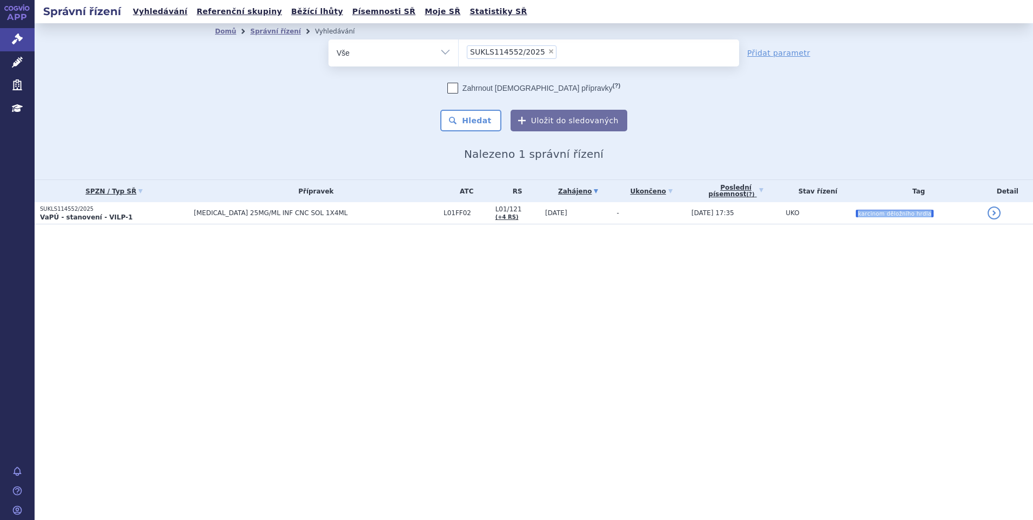
copy div "Přidat karcinom děložního hrdla karcinom děložního hrdla"
click at [537, 51] on li "× SUKLS114552/2025" at bounding box center [512, 52] width 90 height 14
click at [459, 51] on select "SUKLS114552/2025" at bounding box center [458, 52] width 1 height 27
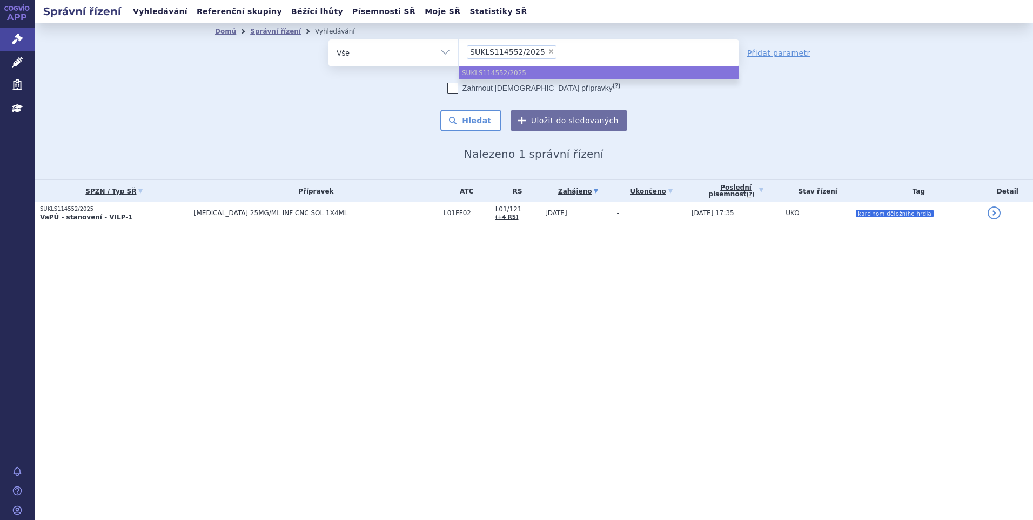
click at [548, 49] on span "×" at bounding box center [551, 51] width 6 height 6
click at [459, 49] on select "SUKLS114552/2025" at bounding box center [458, 52] width 1 height 27
select select
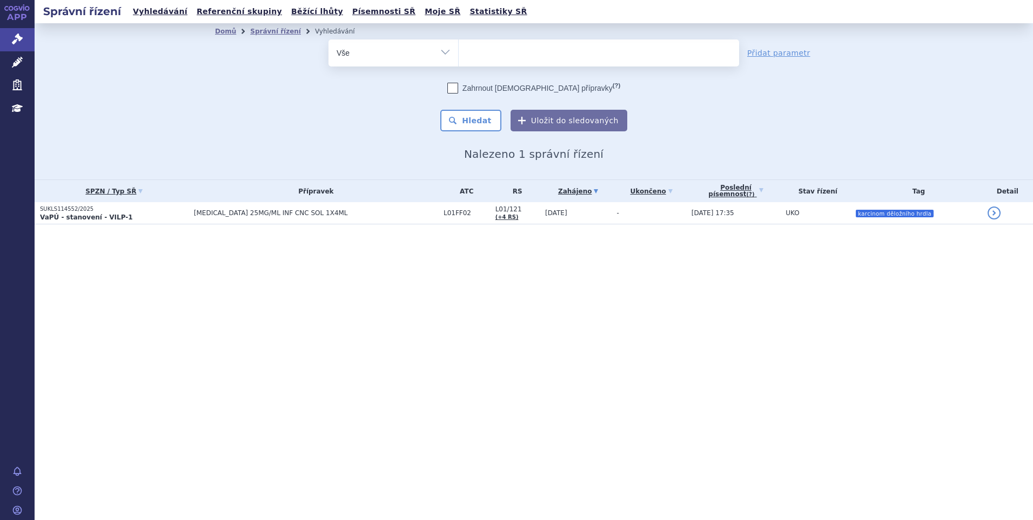
click at [526, 52] on ul at bounding box center [599, 50] width 280 height 23
click at [459, 52] on select "SUKLS114552/2025" at bounding box center [458, 52] width 1 height 27
paste input "SUKLS234902/2025"
type input "SUKLS234902/2025"
select select "SUKLS234902/2025"
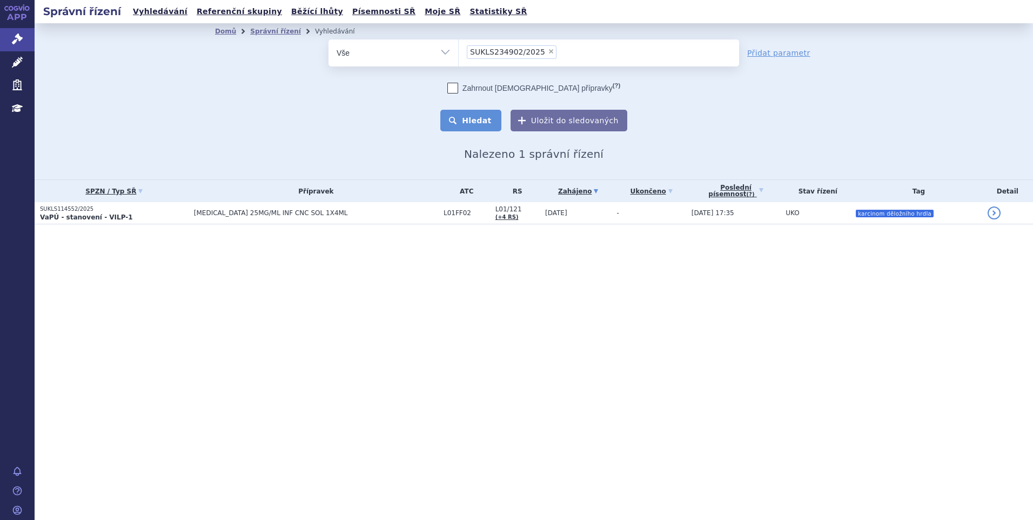
click at [474, 119] on button "Hledat" at bounding box center [470, 121] width 61 height 22
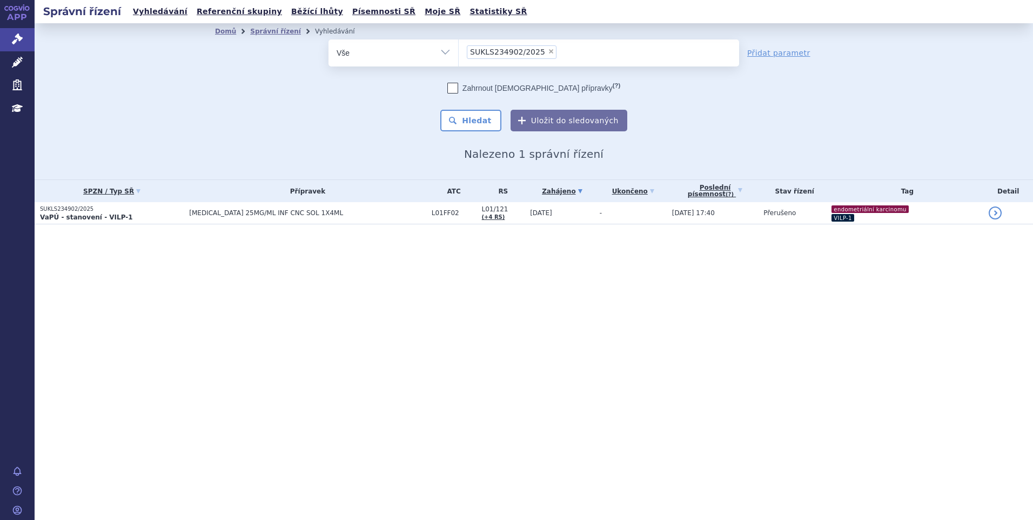
click at [548, 51] on span "×" at bounding box center [551, 51] width 6 height 6
click at [459, 51] on select "SUKLS234902/2025" at bounding box center [458, 52] width 1 height 27
select select
click at [530, 52] on ul at bounding box center [599, 50] width 280 height 23
click at [459, 52] on select "SUKLS234902/2025" at bounding box center [458, 52] width 1 height 27
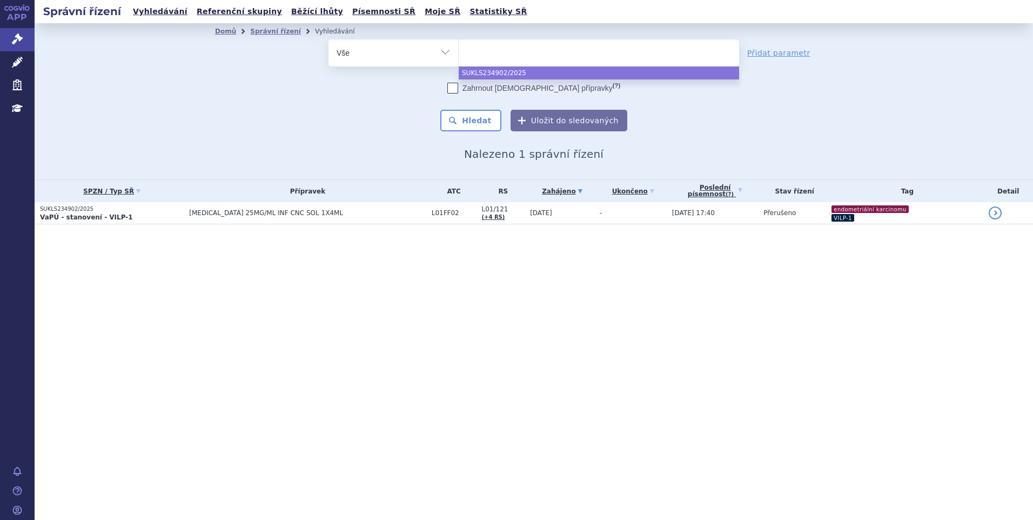
paste input "SUKLS319770/2025"
type input "SUKLS319770/2025"
select select "SUKLS319770/2025"
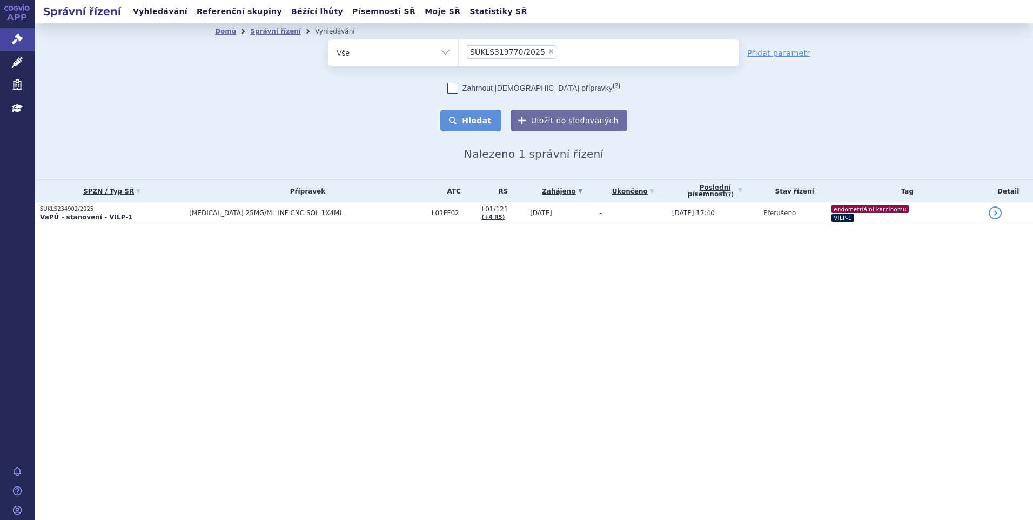
drag, startPoint x: 477, startPoint y: 105, endPoint x: 476, endPoint y: 110, distance: 5.5
click at [476, 110] on div "Zahrnout bratrské přípravky (?) Hledat Uložit do sledovaných" at bounding box center [533, 107] width 410 height 49
click at [475, 115] on button "Hledat" at bounding box center [470, 121] width 61 height 22
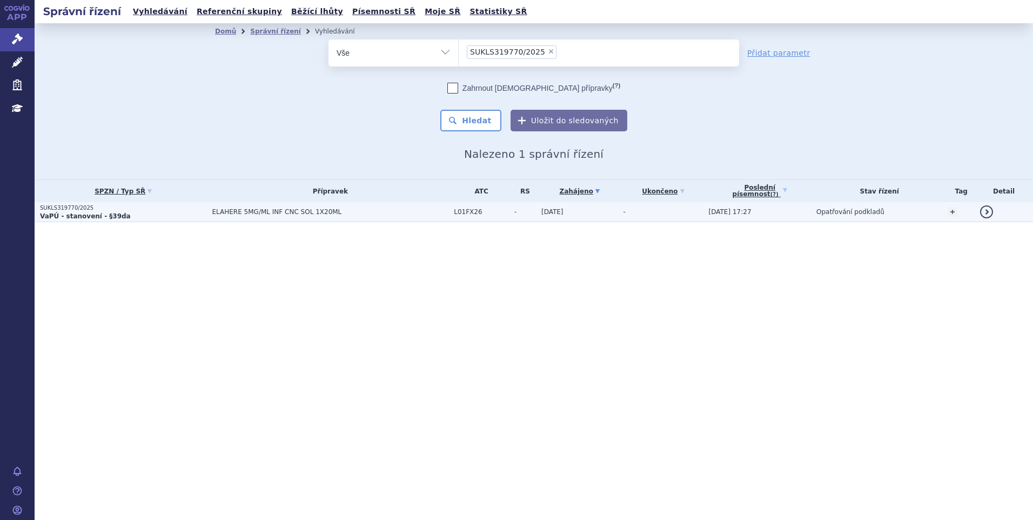
click at [382, 204] on td "ELAHERE 5MG/ML INF CNC SOL 1X20ML" at bounding box center [328, 212] width 242 height 20
click at [339, 211] on span "ELAHERE 5MG/ML INF CNC SOL 1X20ML" at bounding box center [330, 212] width 237 height 8
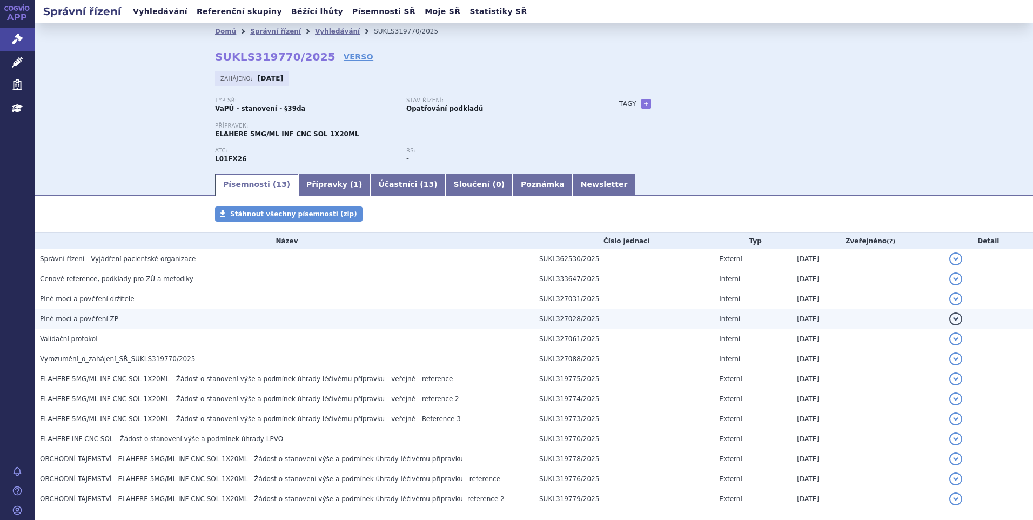
scroll to position [54, 0]
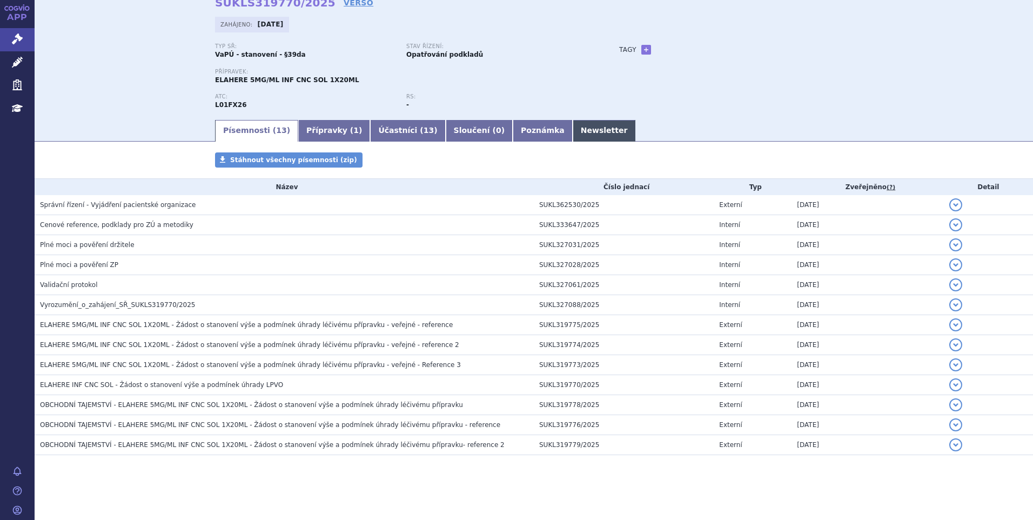
click at [573, 133] on link "Newsletter" at bounding box center [604, 131] width 63 height 22
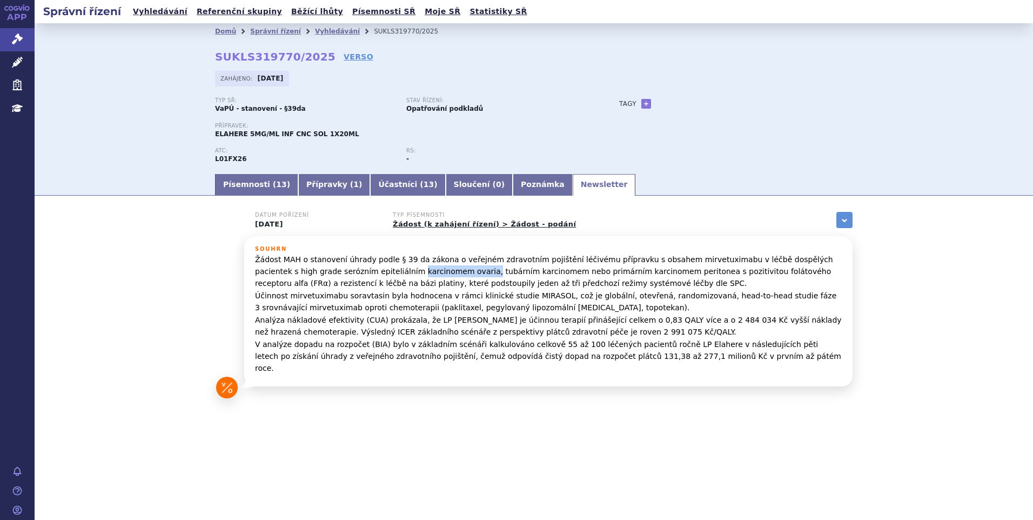
drag, startPoint x: 328, startPoint y: 271, endPoint x: 393, endPoint y: 275, distance: 64.9
click at [393, 275] on p "Žádost MAH o stanovení úhrady podle § 39 da zákona o veřejném zdravotním pojišt…" at bounding box center [548, 313] width 587 height 121
copy p "karcinomem ovaria,"
click at [274, 31] on link "Správní řízení" at bounding box center [275, 32] width 51 height 8
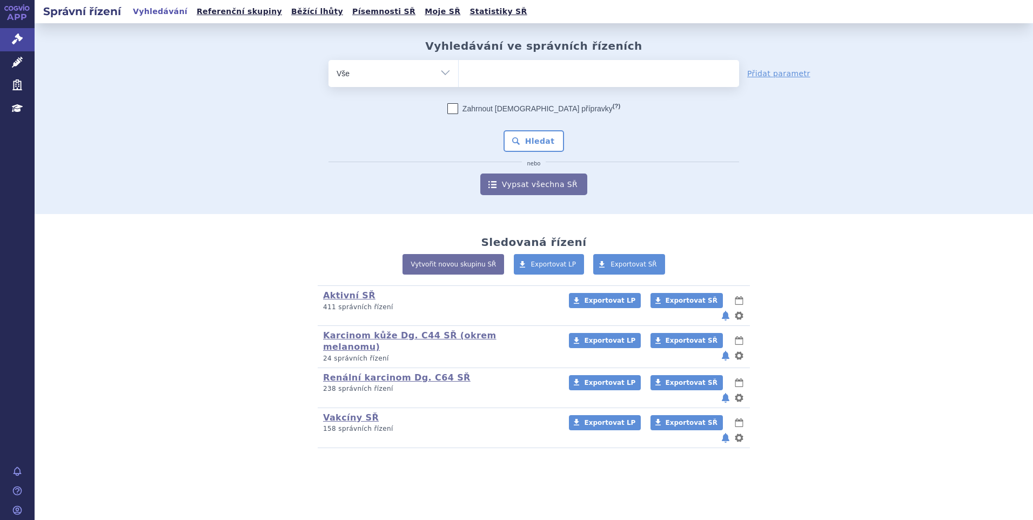
click at [524, 73] on ul at bounding box center [599, 71] width 280 height 23
click at [459, 73] on select at bounding box center [458, 72] width 1 height 27
paste input "SUKLS192685/2025"
type input "SUKLS192685/2025"
click at [459, 76] on select "SUKLS192685/2025" at bounding box center [458, 72] width 1 height 27
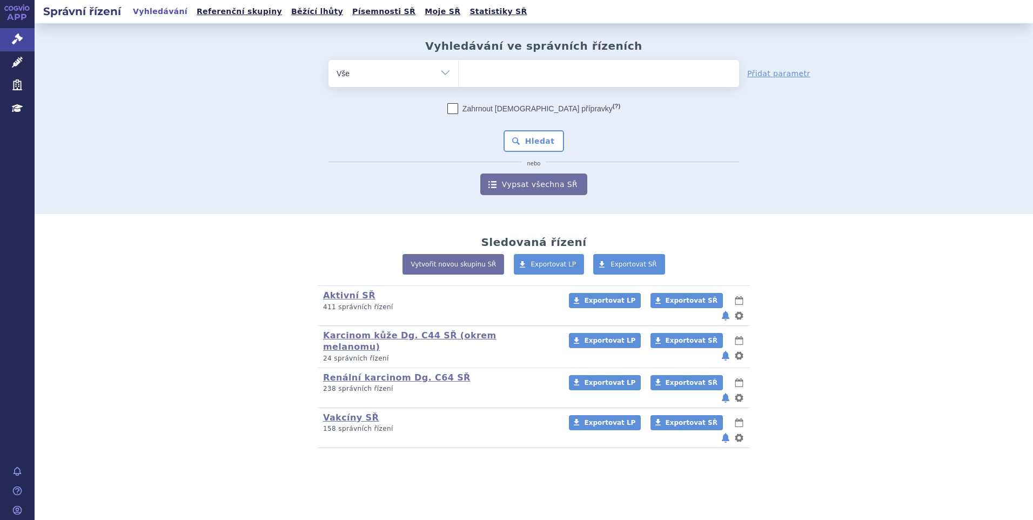
paste input "SUKLS192685/2025"
type input "SUKLS192685/2025"
select select "SUKLS192685/2025"
click at [529, 142] on button "Hledat" at bounding box center [533, 141] width 61 height 22
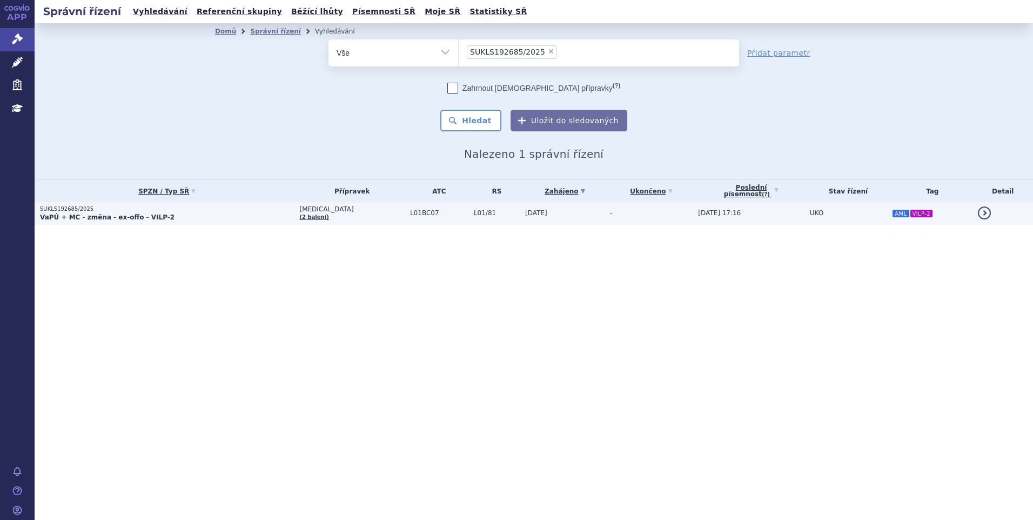
click at [261, 219] on p "VaPÚ + MC - změna - ex-offo - VILP-2" at bounding box center [167, 217] width 254 height 9
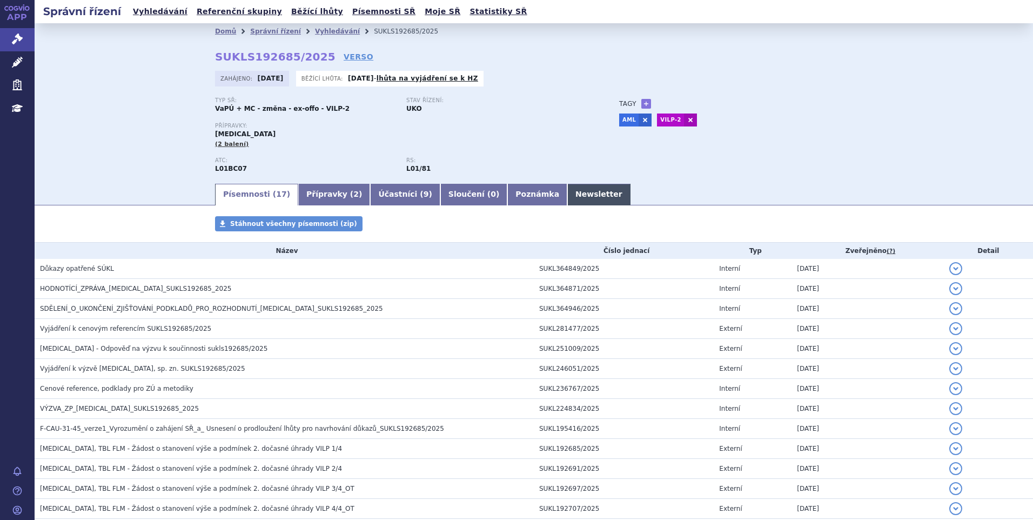
click at [567, 188] on link "Newsletter" at bounding box center [598, 195] width 63 height 22
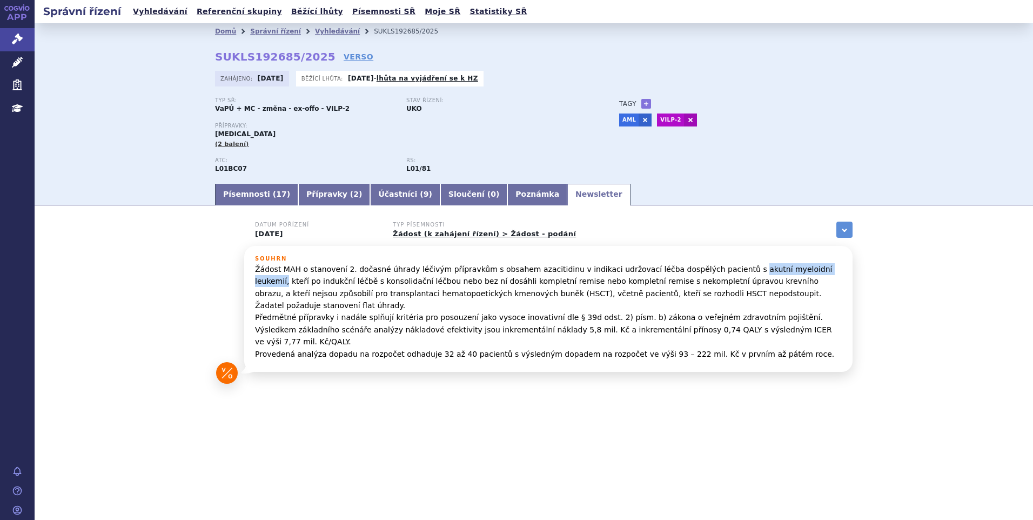
drag, startPoint x: 703, startPoint y: 266, endPoint x: 792, endPoint y: 269, distance: 88.6
click at [792, 269] on p "Žádost MAH o stanovení 2. dočasné úhrady léčivým přípravkům s obsahem azacitidi…" at bounding box center [548, 311] width 587 height 97
copy p "akutní myeloidní leukemií,"
click at [255, 32] on link "Správní řízení" at bounding box center [275, 32] width 51 height 8
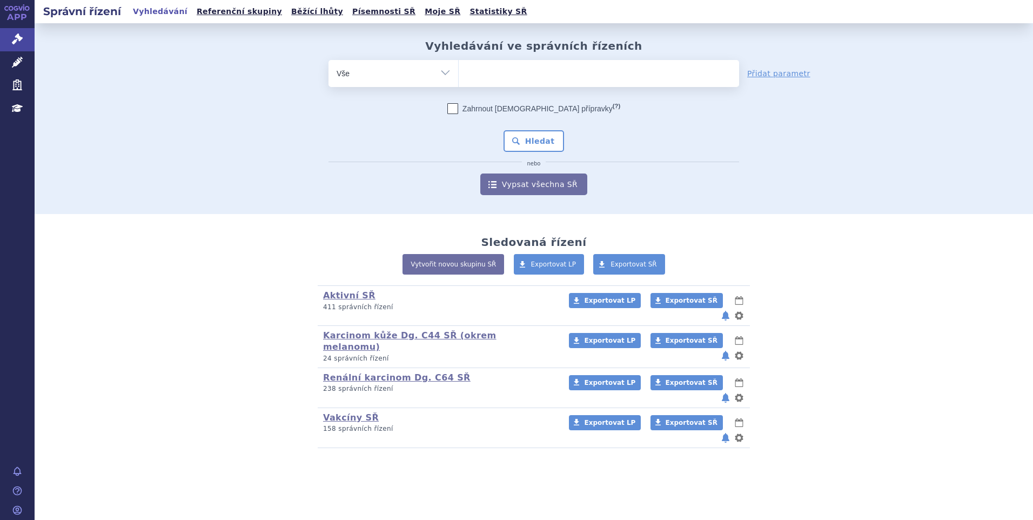
click at [523, 82] on ul at bounding box center [599, 71] width 280 height 23
click at [459, 82] on select at bounding box center [458, 72] width 1 height 27
paste input "SUKLS223896/2025"
type input "SUKLS223896/2025"
click at [459, 72] on select "SUKLS223896/2025" at bounding box center [458, 72] width 1 height 27
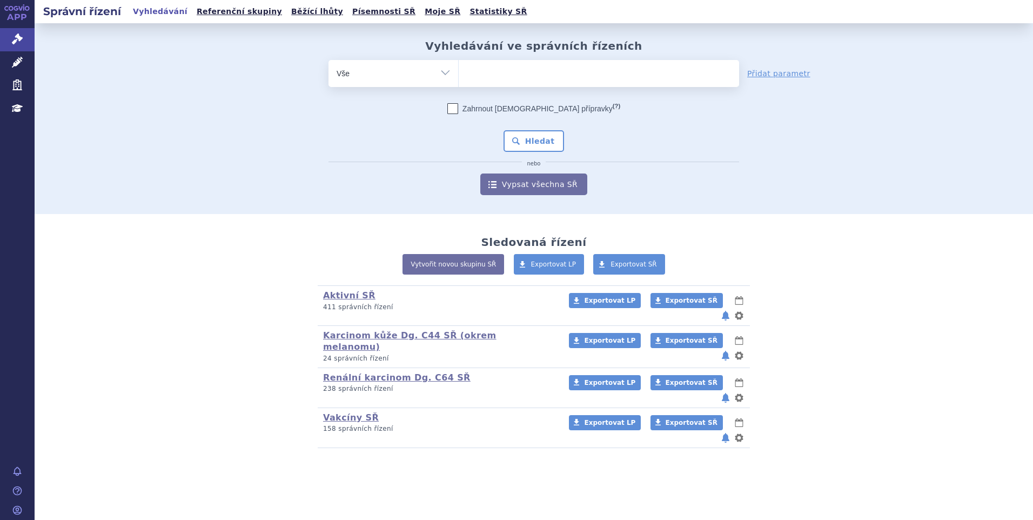
paste input "SUKLS223896/2025"
type input "SUKLS223896/2025"
select select "SUKLS223896/2025"
click at [519, 140] on button "Hledat" at bounding box center [533, 141] width 61 height 22
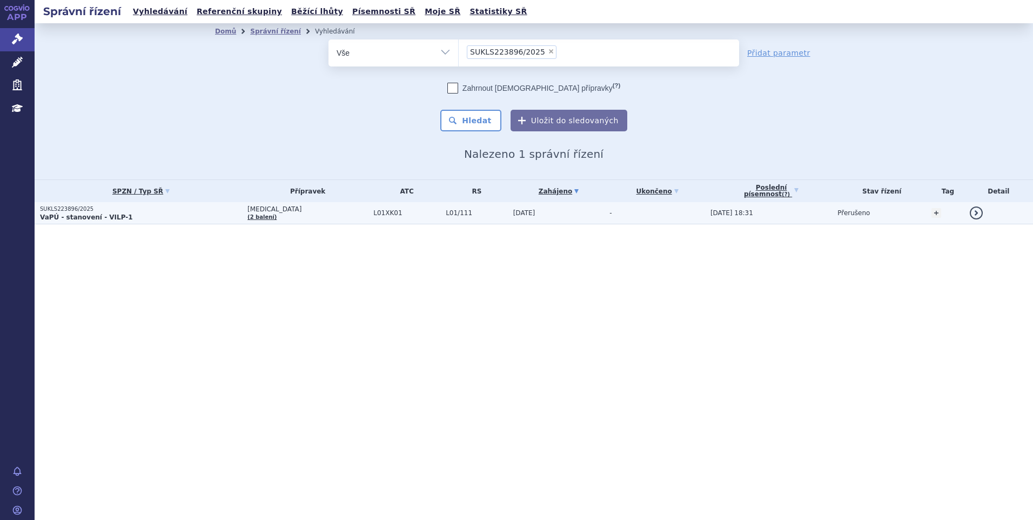
click at [530, 214] on td "09.06.2025" at bounding box center [556, 213] width 97 height 22
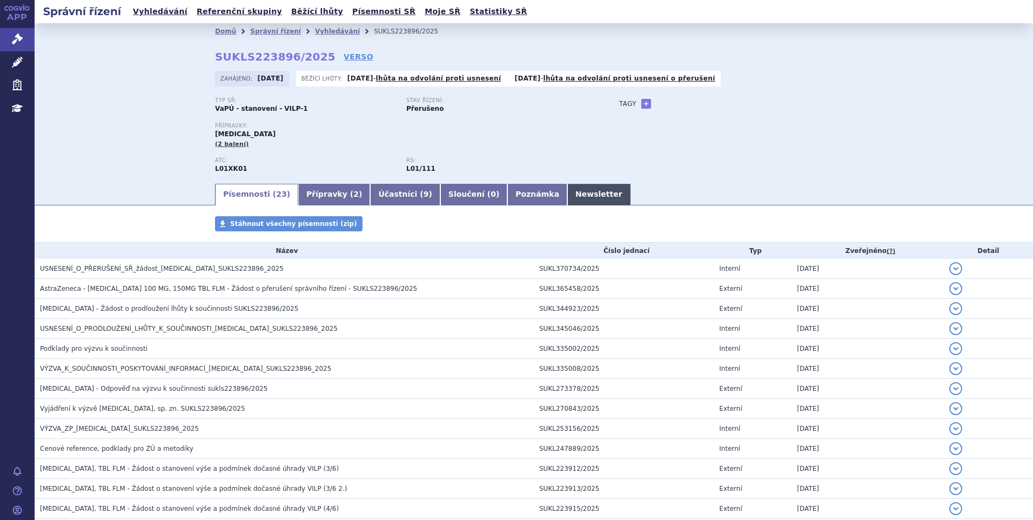
click at [567, 192] on link "Newsletter" at bounding box center [598, 195] width 63 height 22
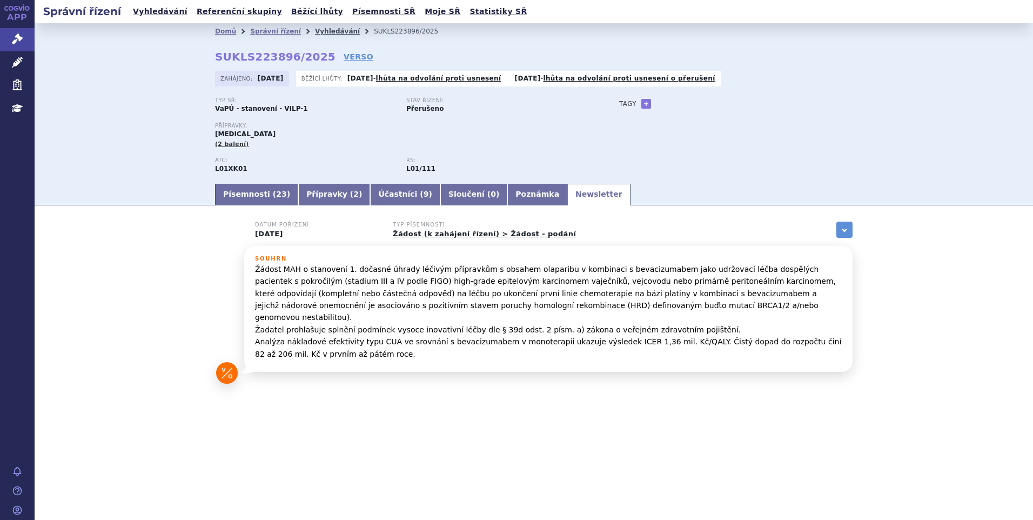
click at [315, 31] on link "Vyhledávání" at bounding box center [337, 32] width 45 height 8
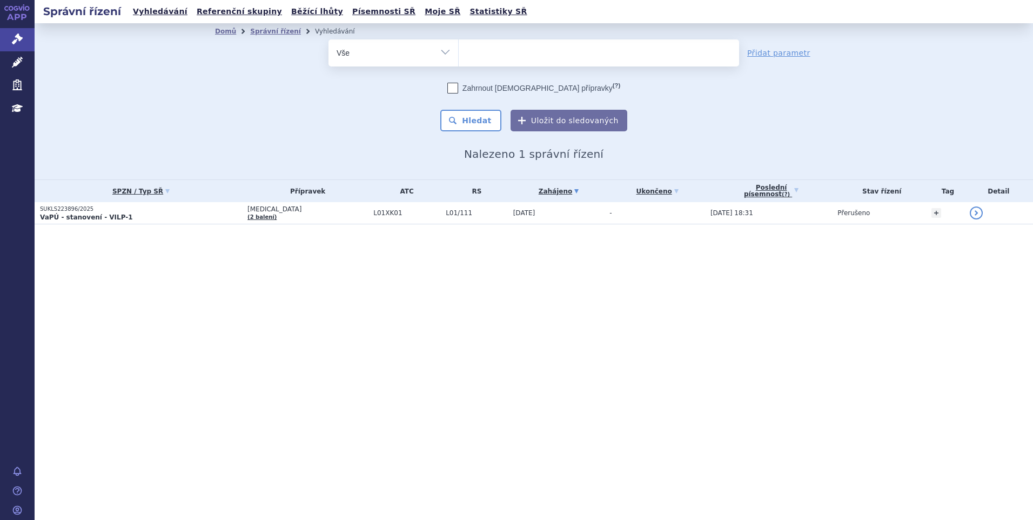
select select
type input "SUKLS262990/2025"
select select "SUKLS262990/2025"
click at [477, 123] on button "Hledat" at bounding box center [470, 121] width 61 height 22
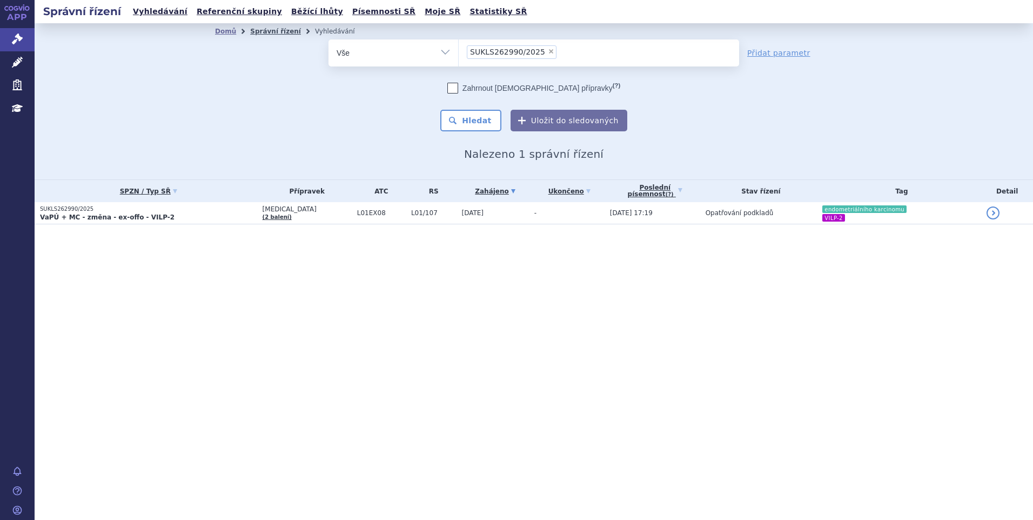
click at [257, 30] on link "Správní řízení" at bounding box center [275, 32] width 51 height 8
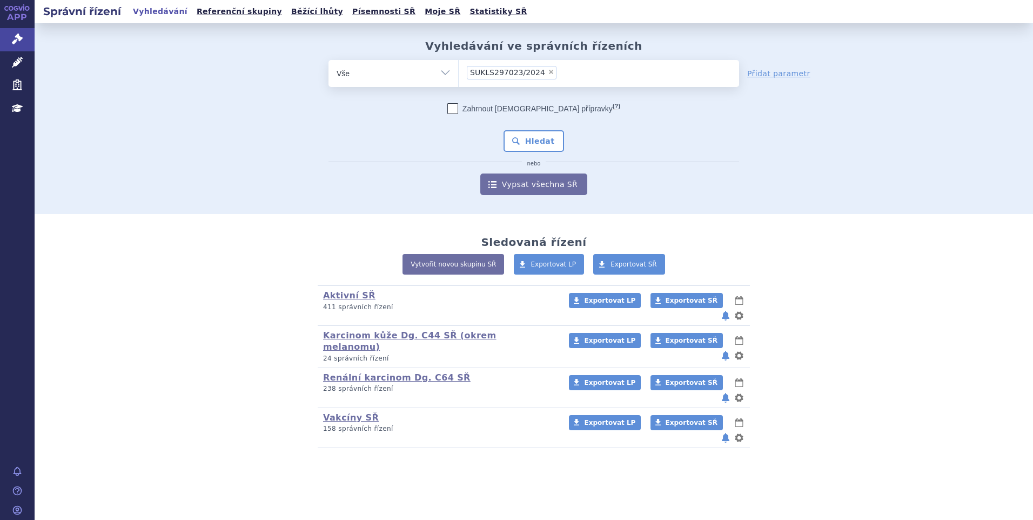
click at [530, 125] on div "Zahrnout bratrské přípravky (?) Hledat nebo Vypsat všechna SŘ" at bounding box center [533, 149] width 410 height 92
click at [528, 137] on button "Hledat" at bounding box center [533, 141] width 61 height 22
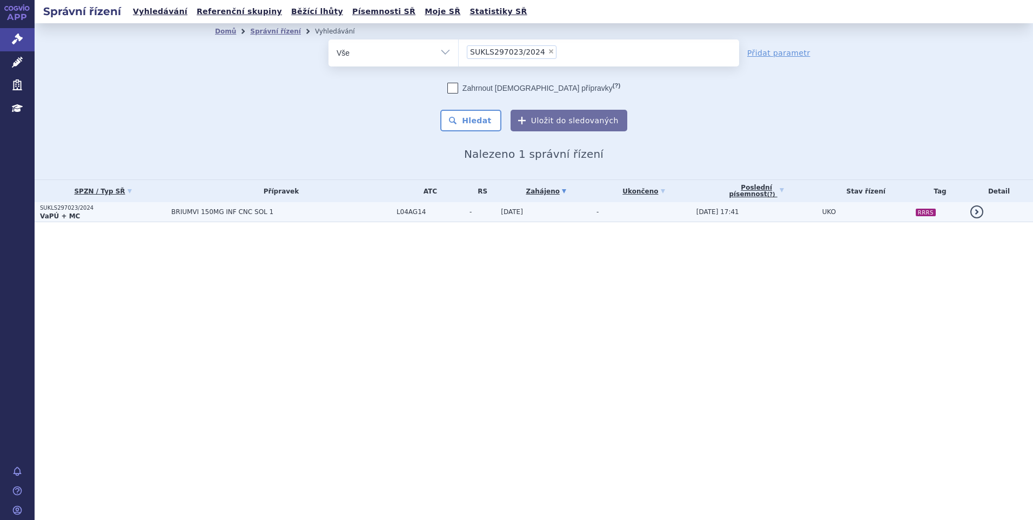
click at [455, 211] on span "L04AG14" at bounding box center [430, 212] width 68 height 8
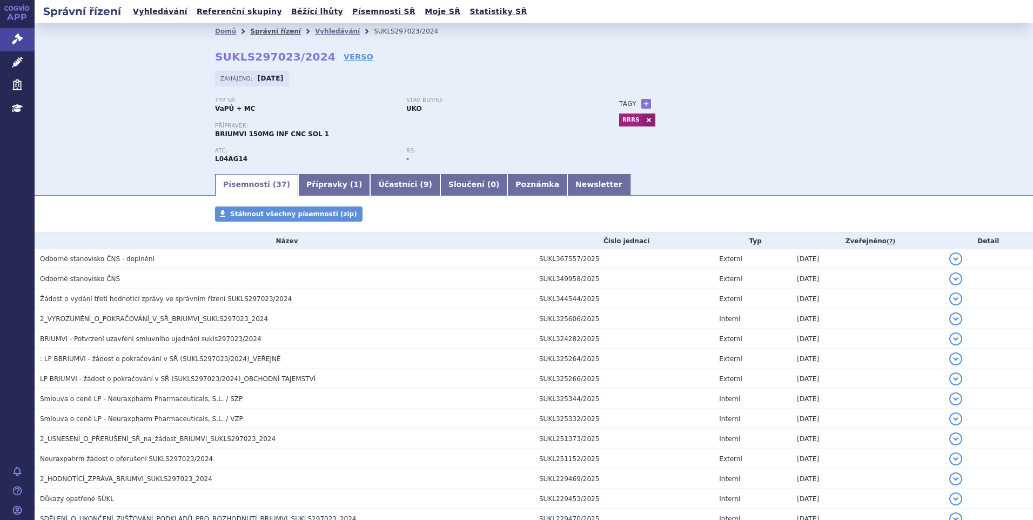
drag, startPoint x: 255, startPoint y: 29, endPoint x: 243, endPoint y: 36, distance: 14.0
click at [255, 29] on link "Správní řízení" at bounding box center [275, 32] width 51 height 8
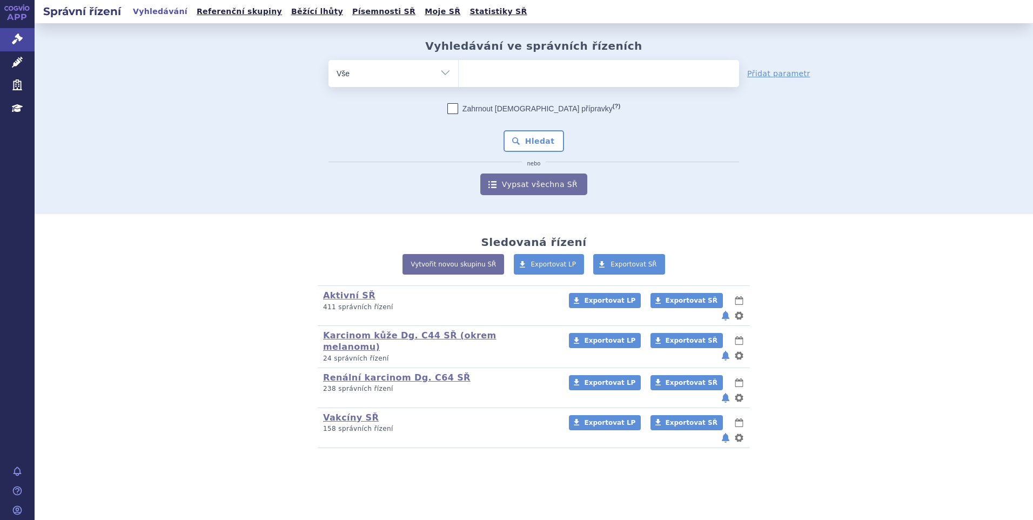
click at [464, 67] on ul at bounding box center [599, 71] width 280 height 23
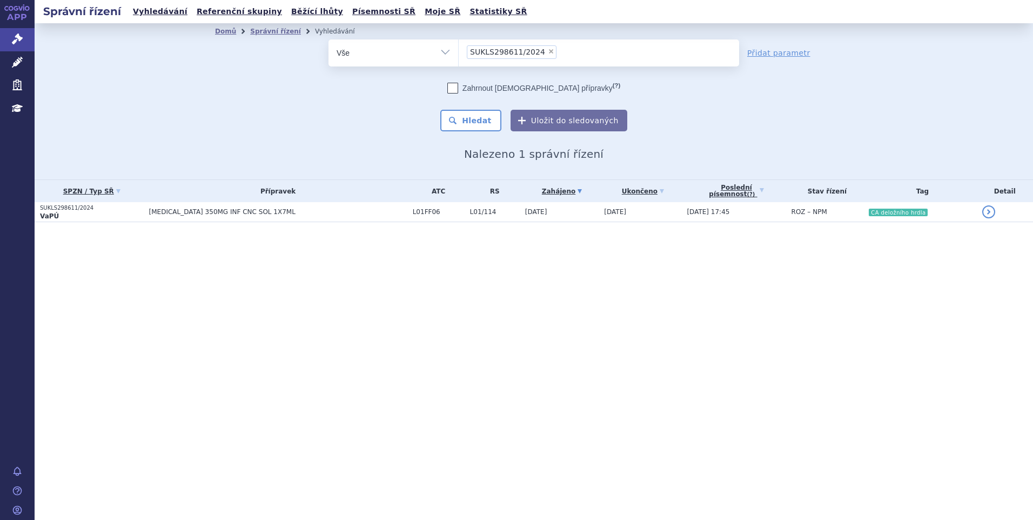
click at [489, 214] on span "L01/114" at bounding box center [495, 212] width 50 height 8
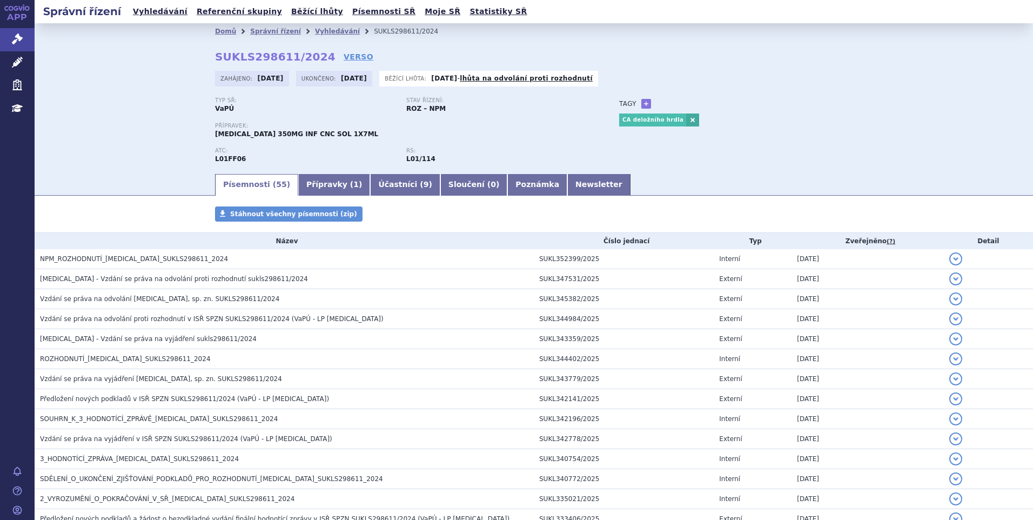
click at [168, 118] on div "Domů Správní řízení Vyhledávání SUKLS298611/2024 SUKLS298611/2024 VERSO [GEOGRA…" at bounding box center [534, 97] width 998 height 149
click at [257, 35] on link "Správní řízení" at bounding box center [275, 32] width 51 height 8
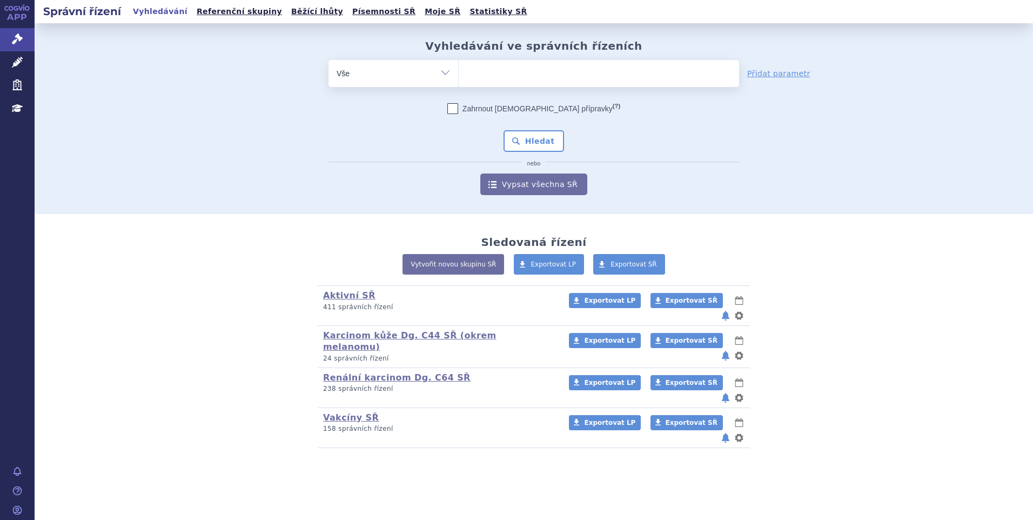
click at [547, 77] on ul at bounding box center [599, 71] width 280 height 23
click at [459, 77] on select at bounding box center [458, 72] width 1 height 27
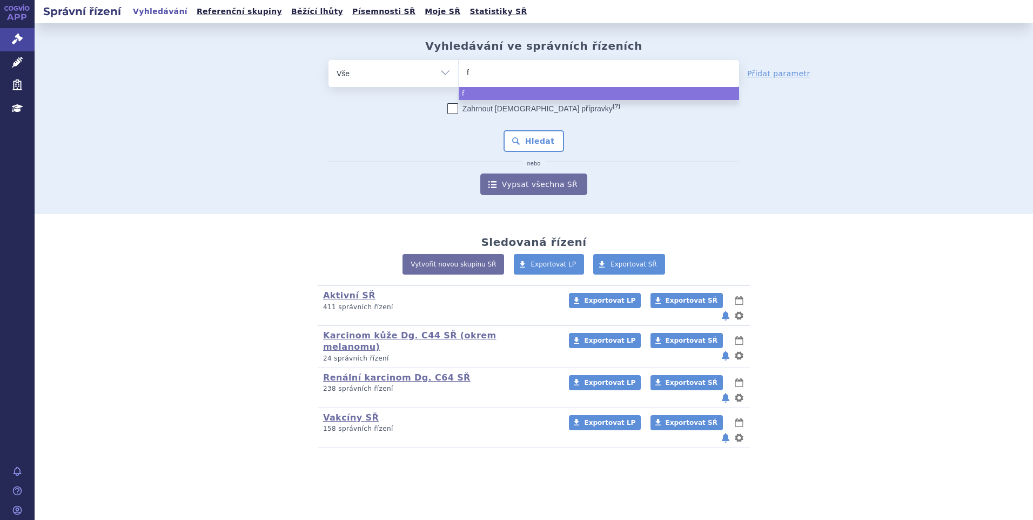
type input "fu"
type input "ful"
type input "[PERSON_NAME]"
type input "fulsuv"
type input "fulsuve"
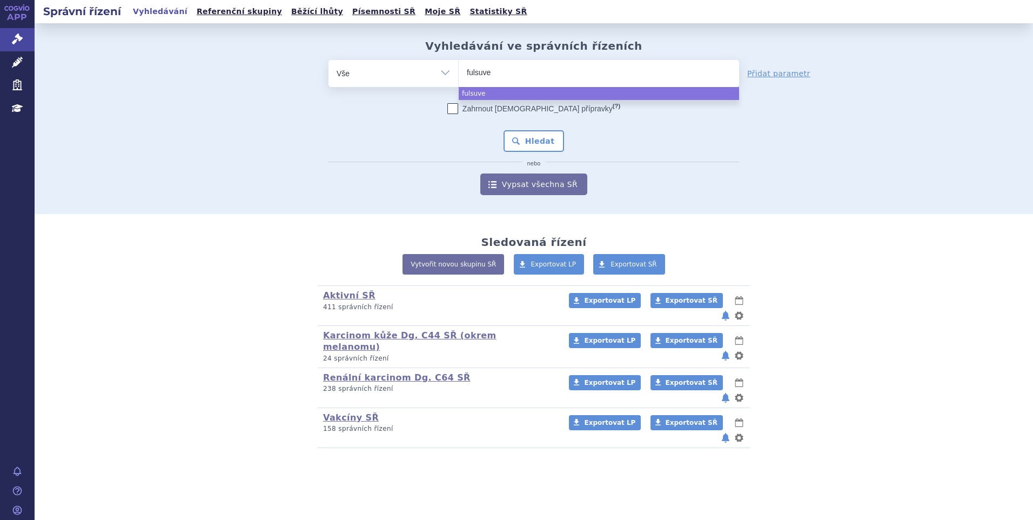
type input "fulsuvez"
select select "fulsuvez"
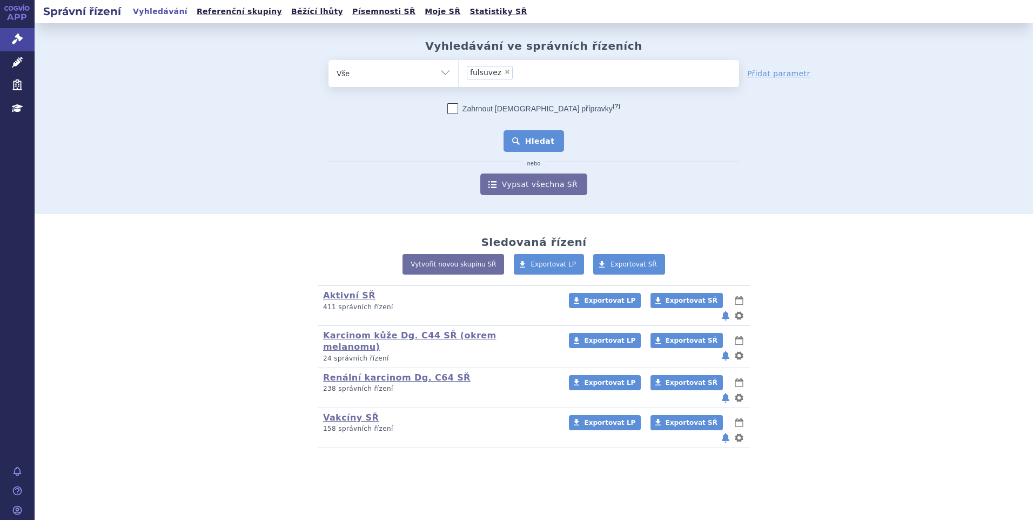
click at [536, 143] on button "Hledat" at bounding box center [533, 141] width 61 height 22
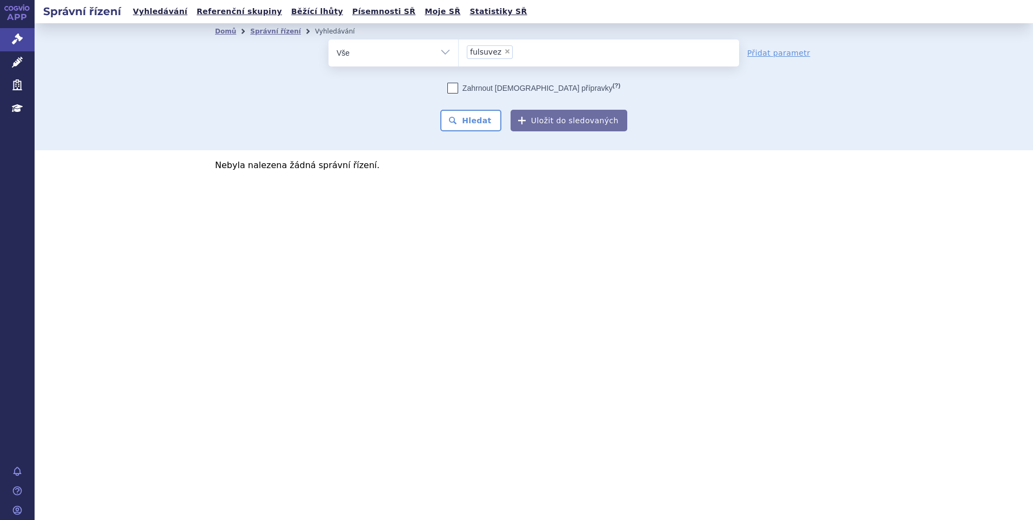
click at [530, 51] on ul "× fulsuvez" at bounding box center [599, 51] width 280 height 24
click at [459, 51] on select "fulsuvez" at bounding box center [458, 52] width 1 height 27
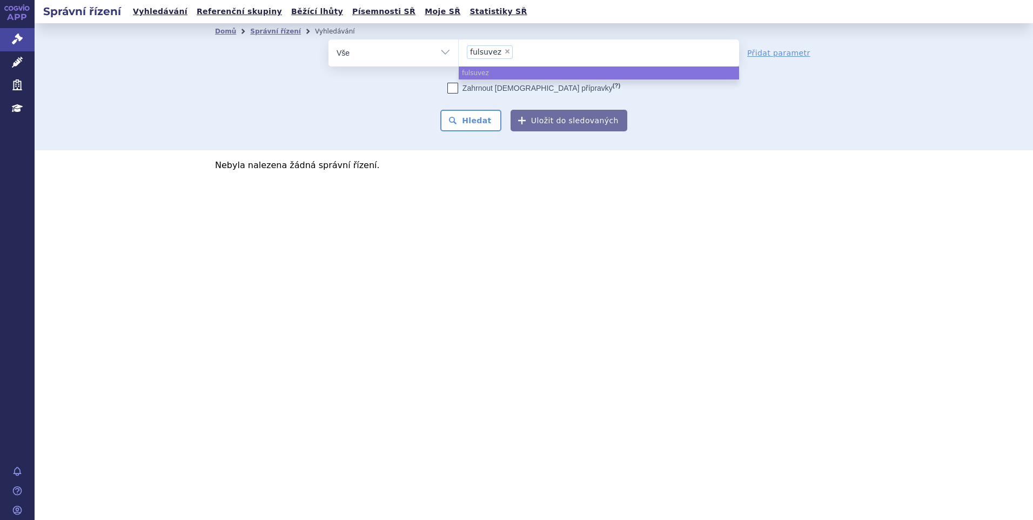
select select
type input "fulsuvez"
type input "ful"
type input "f"
type input "fi"
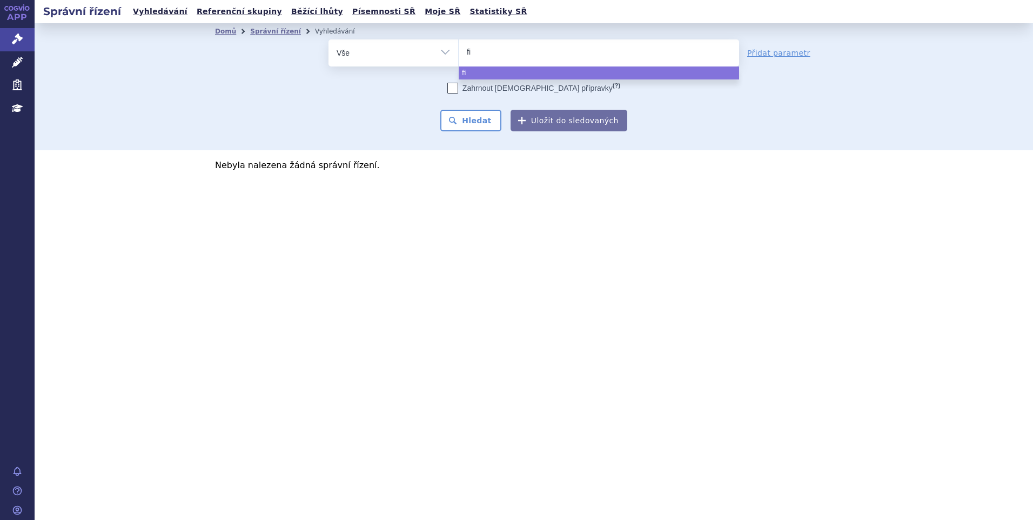
type input "fil"
type input "fils"
type input "filsu"
type input "filsuv"
type input "filsuve"
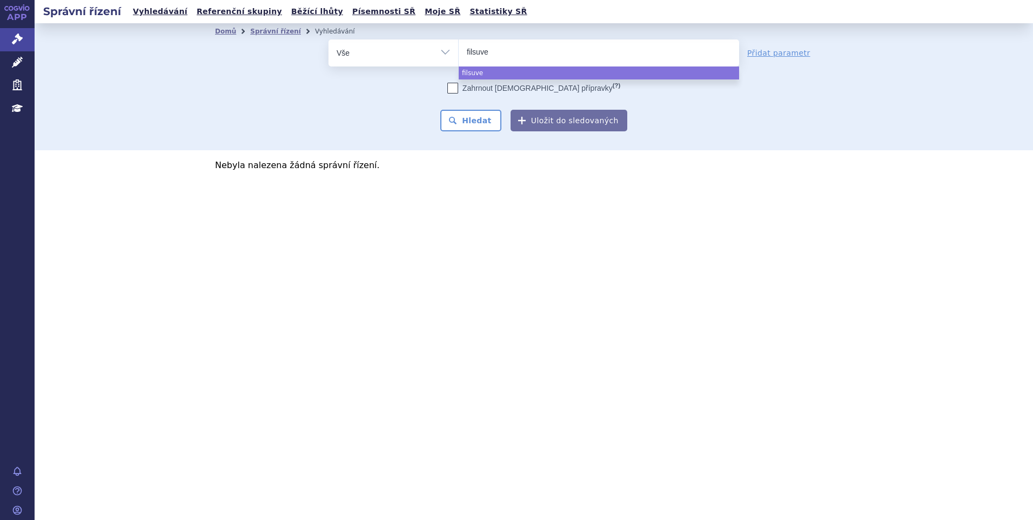
type input "filsuvez"
select select "filsuvez"
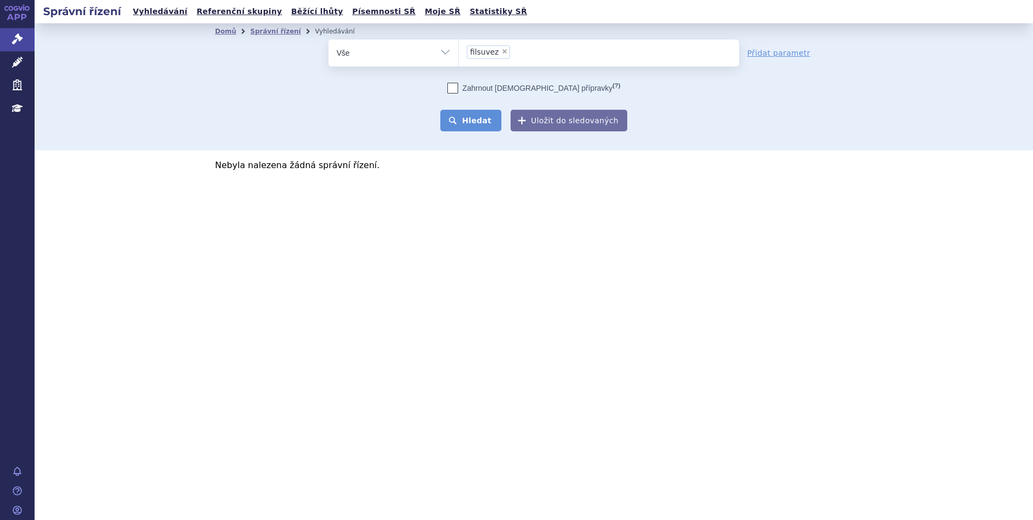
click at [489, 119] on button "Hledat" at bounding box center [470, 121] width 61 height 22
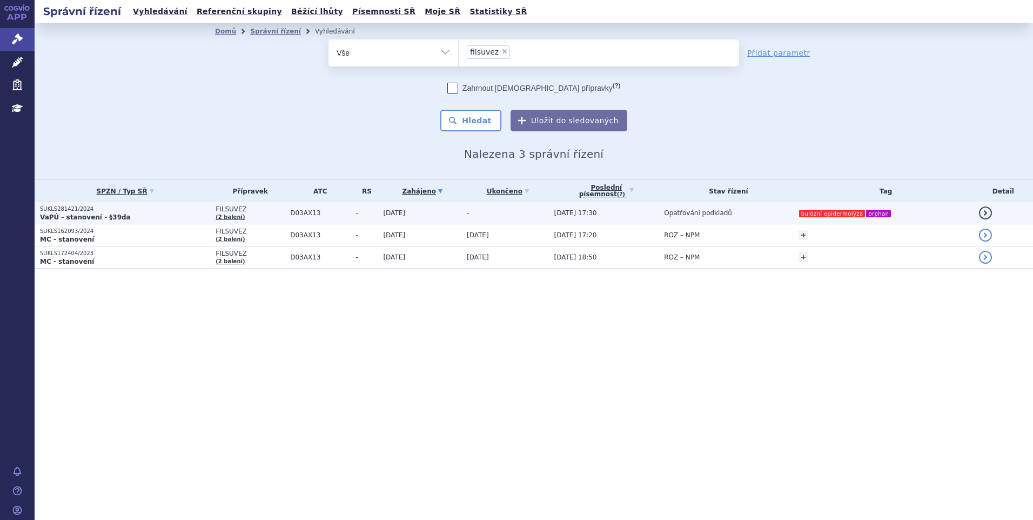
click at [407, 212] on td "[DATE]" at bounding box center [420, 213] width 84 height 22
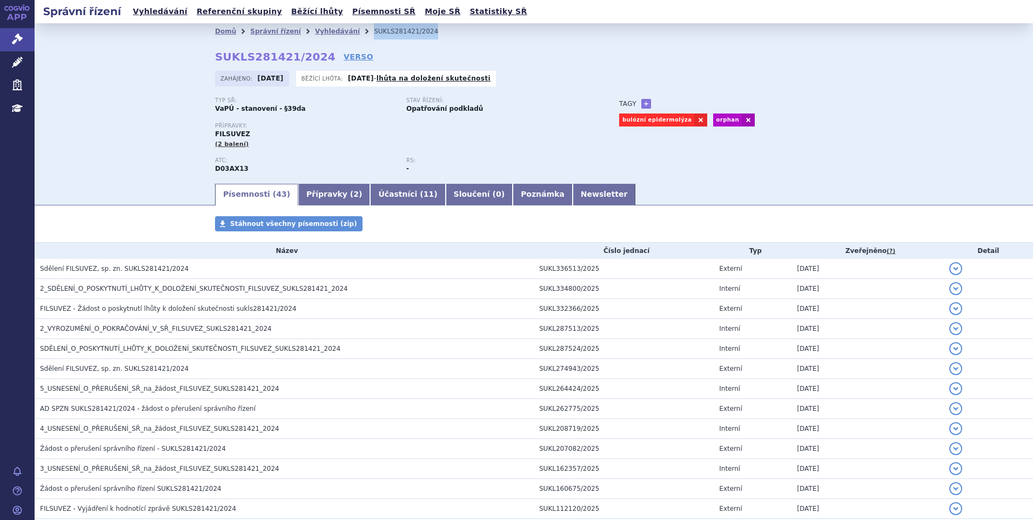
drag, startPoint x: 414, startPoint y: 26, endPoint x: 349, endPoint y: 32, distance: 65.0
click at [349, 32] on ul "Domů Správní řízení Vyhledávání SUKLS281421/2024" at bounding box center [533, 31] width 637 height 16
copy ul "Vyhledávání SUKLS281421/2024"
